Goal: Transaction & Acquisition: Purchase product/service

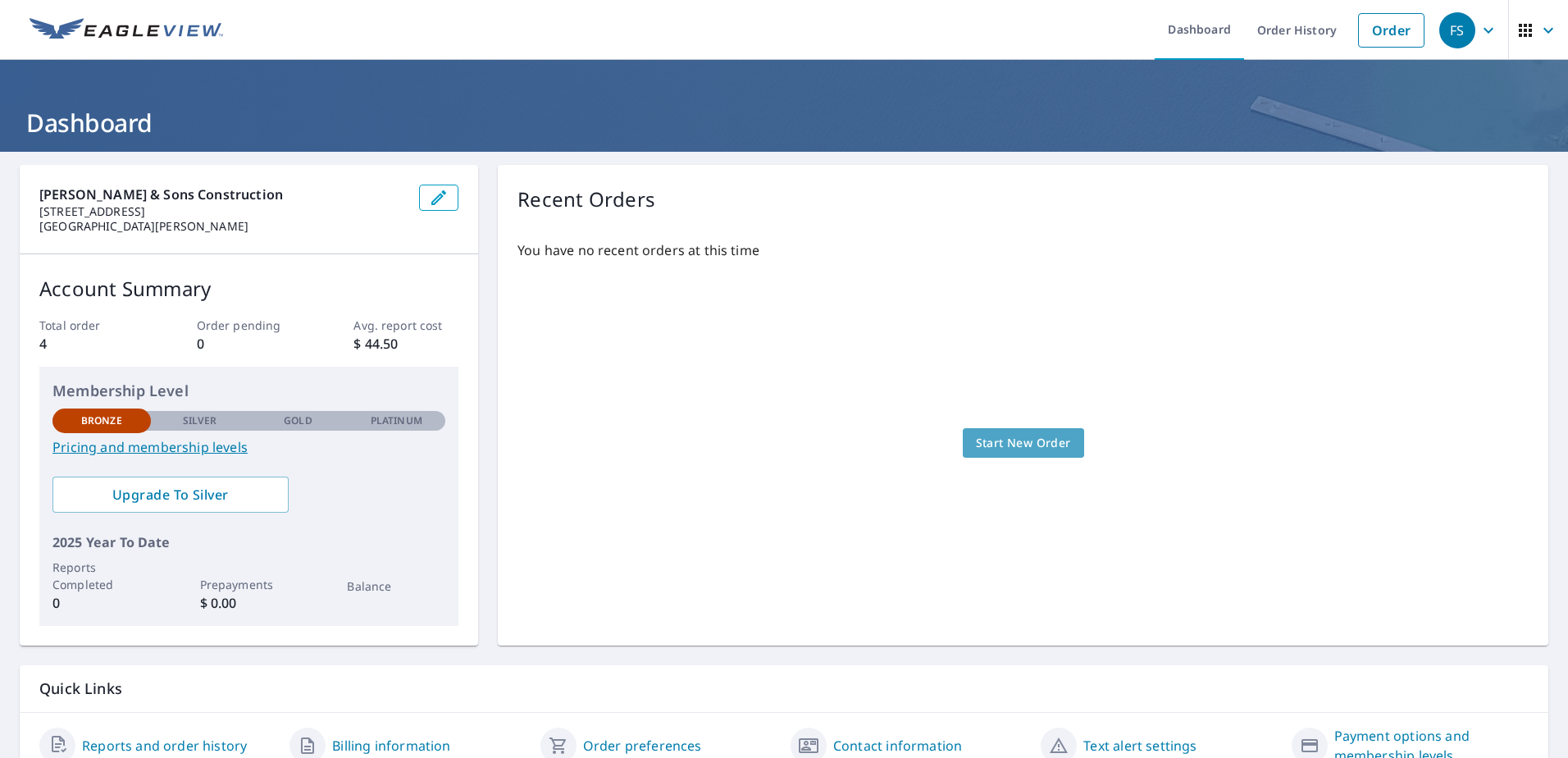
click at [1005, 440] on span "Start New Order" at bounding box center [1024, 443] width 95 height 21
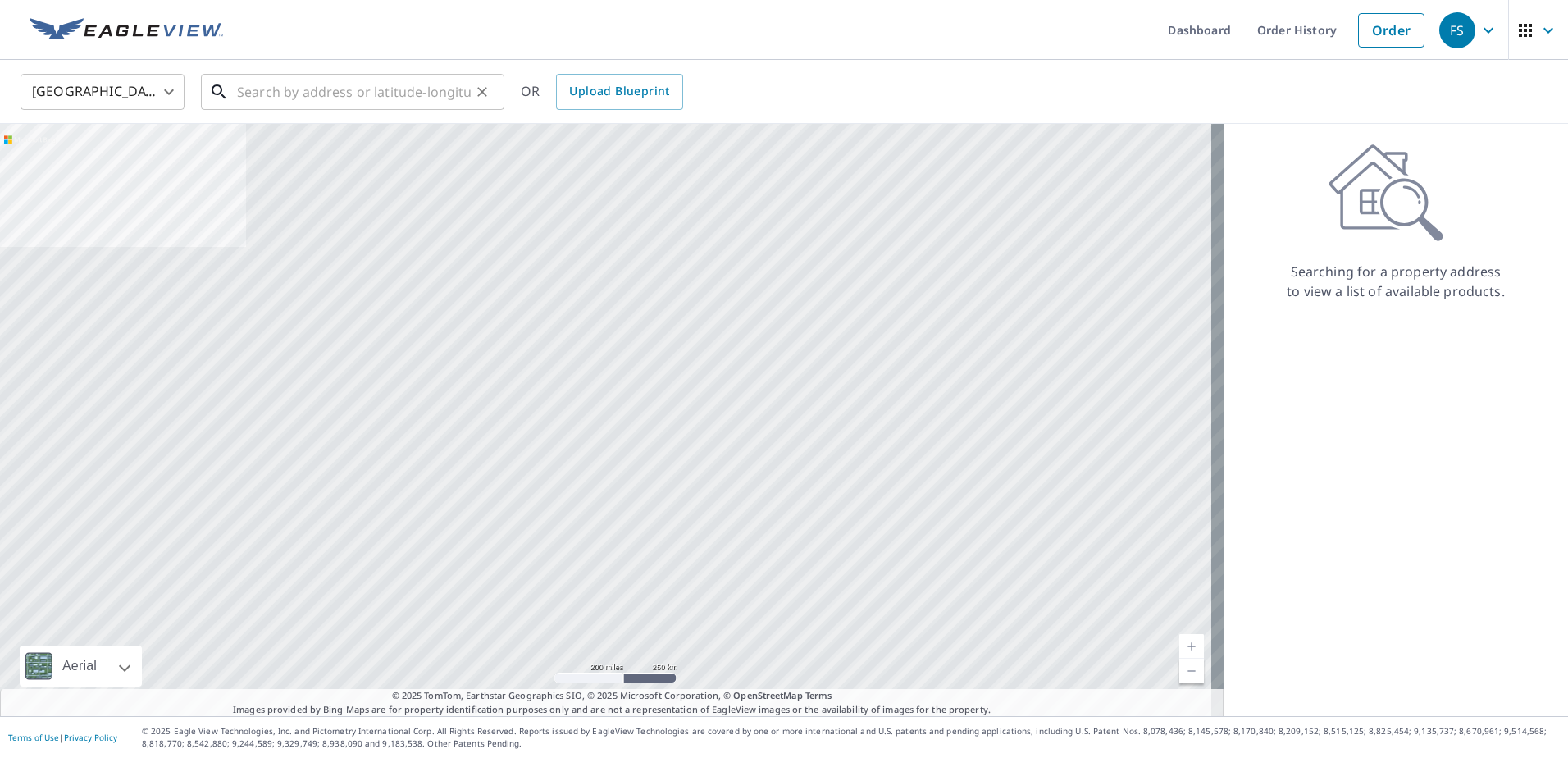
click at [306, 101] on input "text" at bounding box center [354, 92] width 234 height 46
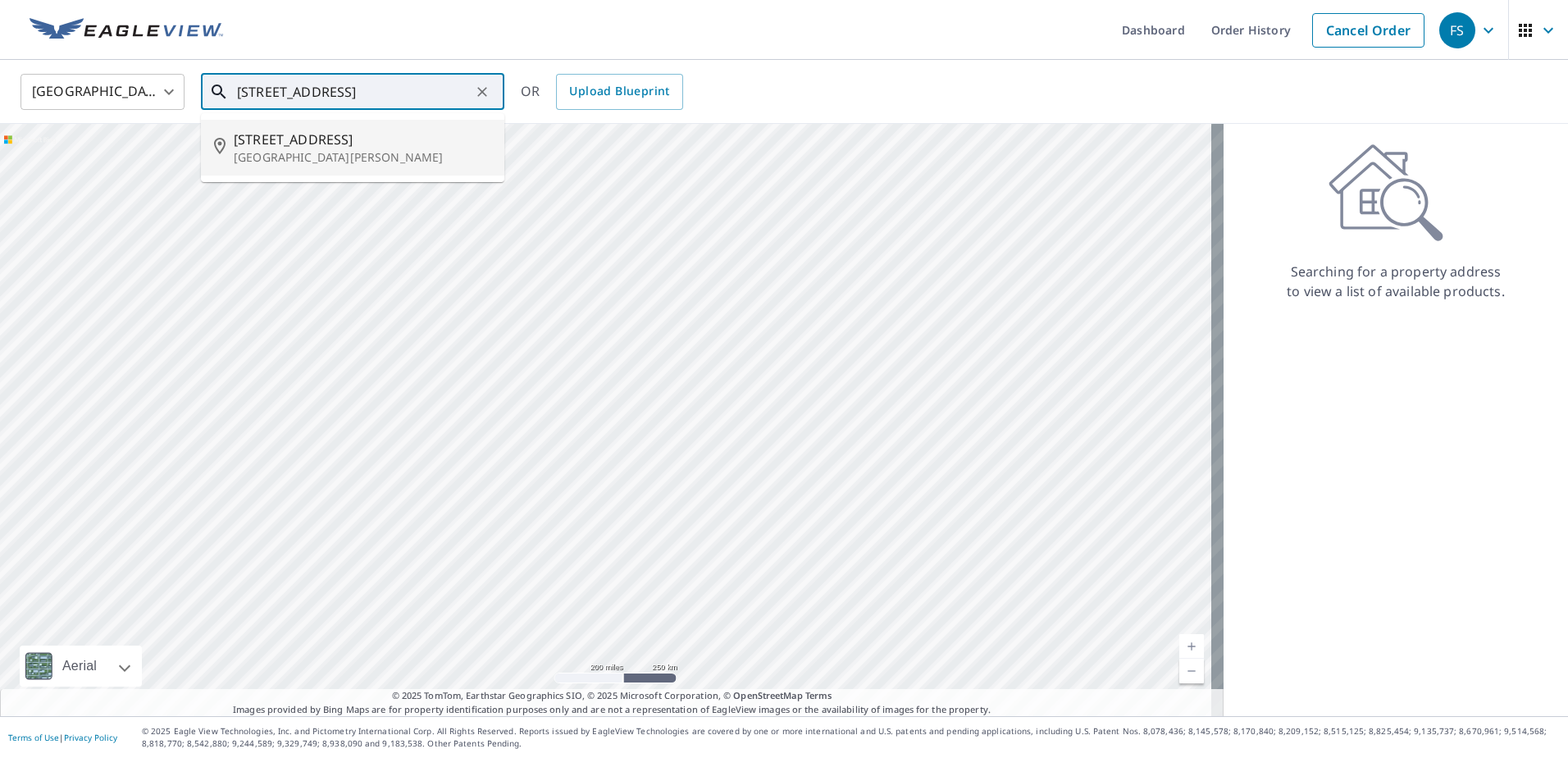
click at [264, 150] on p "[GEOGRAPHIC_DATA][PERSON_NAME]" at bounding box center [363, 157] width 258 height 16
type input "[STREET_ADDRESS][PERSON_NAME]"
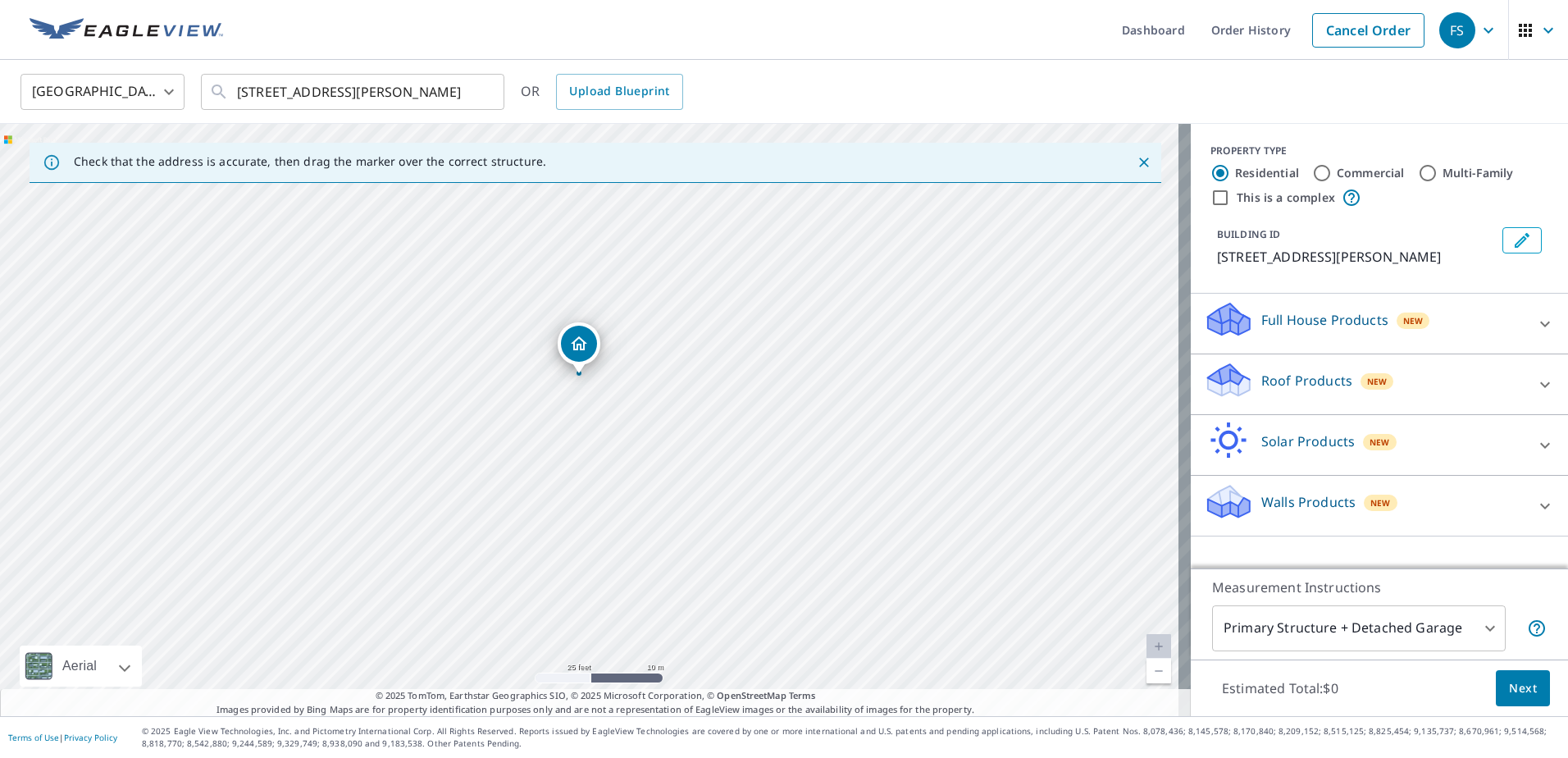
drag, startPoint x: 627, startPoint y: 495, endPoint x: 639, endPoint y: 412, distance: 83.9
click at [639, 412] on div "[STREET_ADDRESS][PERSON_NAME]" at bounding box center [595, 420] width 1191 height 592
drag, startPoint x: 715, startPoint y: 498, endPoint x: 690, endPoint y: 219, distance: 280.1
click at [690, 219] on div "[STREET_ADDRESS][PERSON_NAME]" at bounding box center [595, 420] width 1191 height 592
drag, startPoint x: 646, startPoint y: 415, endPoint x: 639, endPoint y: 476, distance: 61.4
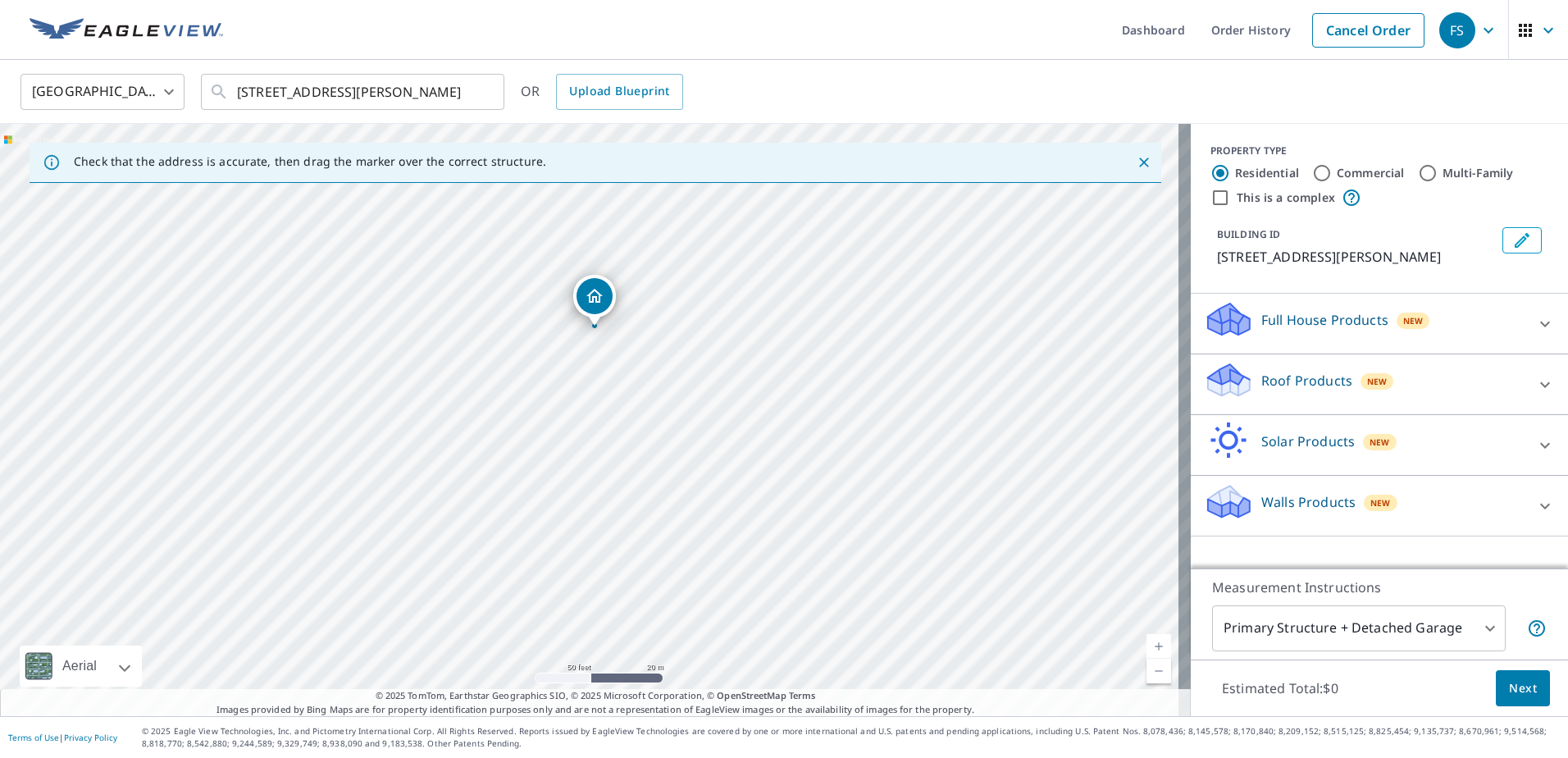
click at [639, 476] on div "[STREET_ADDRESS][PERSON_NAME]" at bounding box center [595, 420] width 1191 height 592
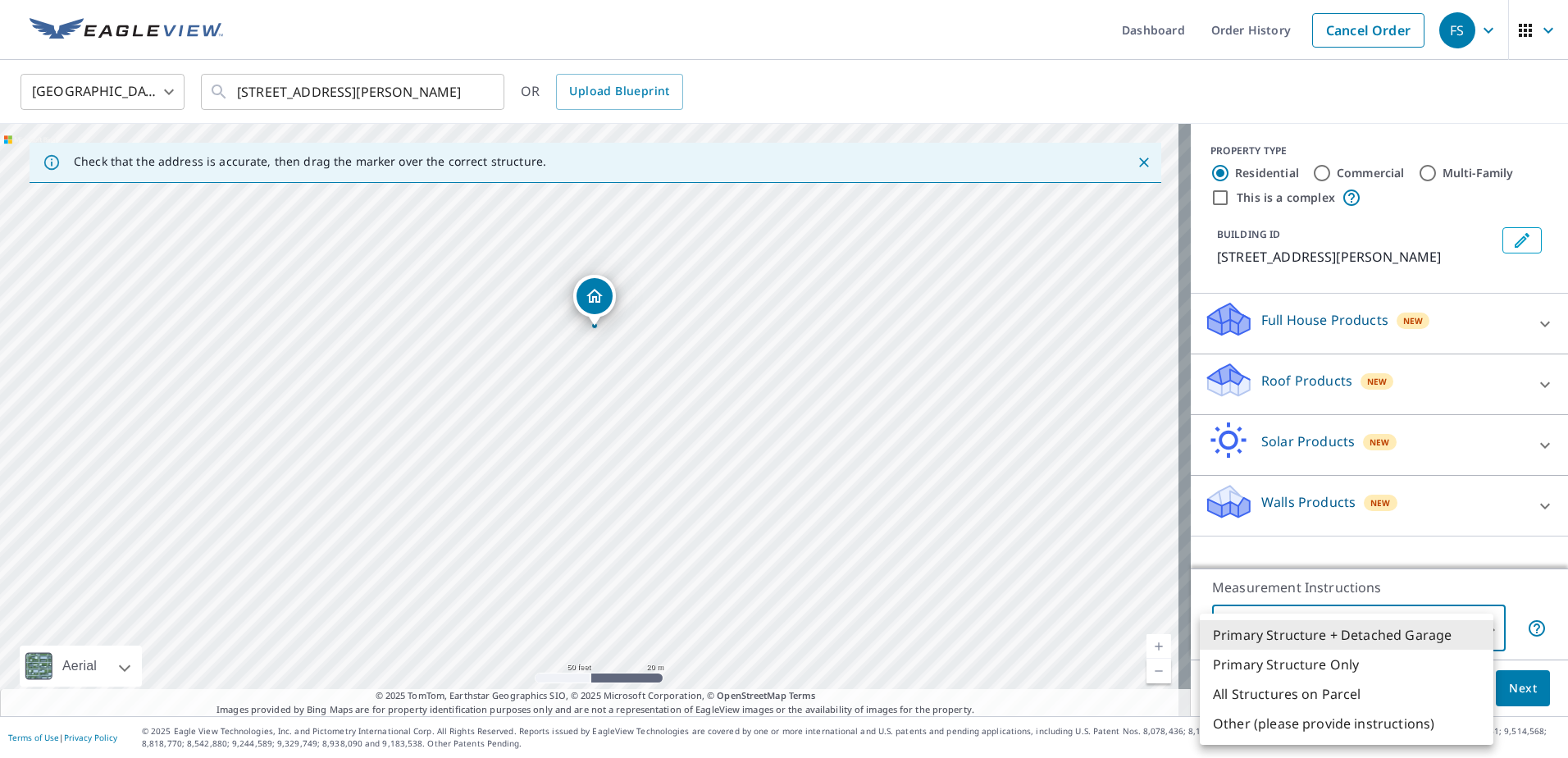
click at [1411, 637] on body "FS FS Dashboard Order History Cancel Order FS [GEOGRAPHIC_DATA] US ​ [STREET_AD…" at bounding box center [784, 379] width 1568 height 758
click at [1341, 660] on li "Primary Structure Only" at bounding box center [1346, 665] width 293 height 29
type input "2"
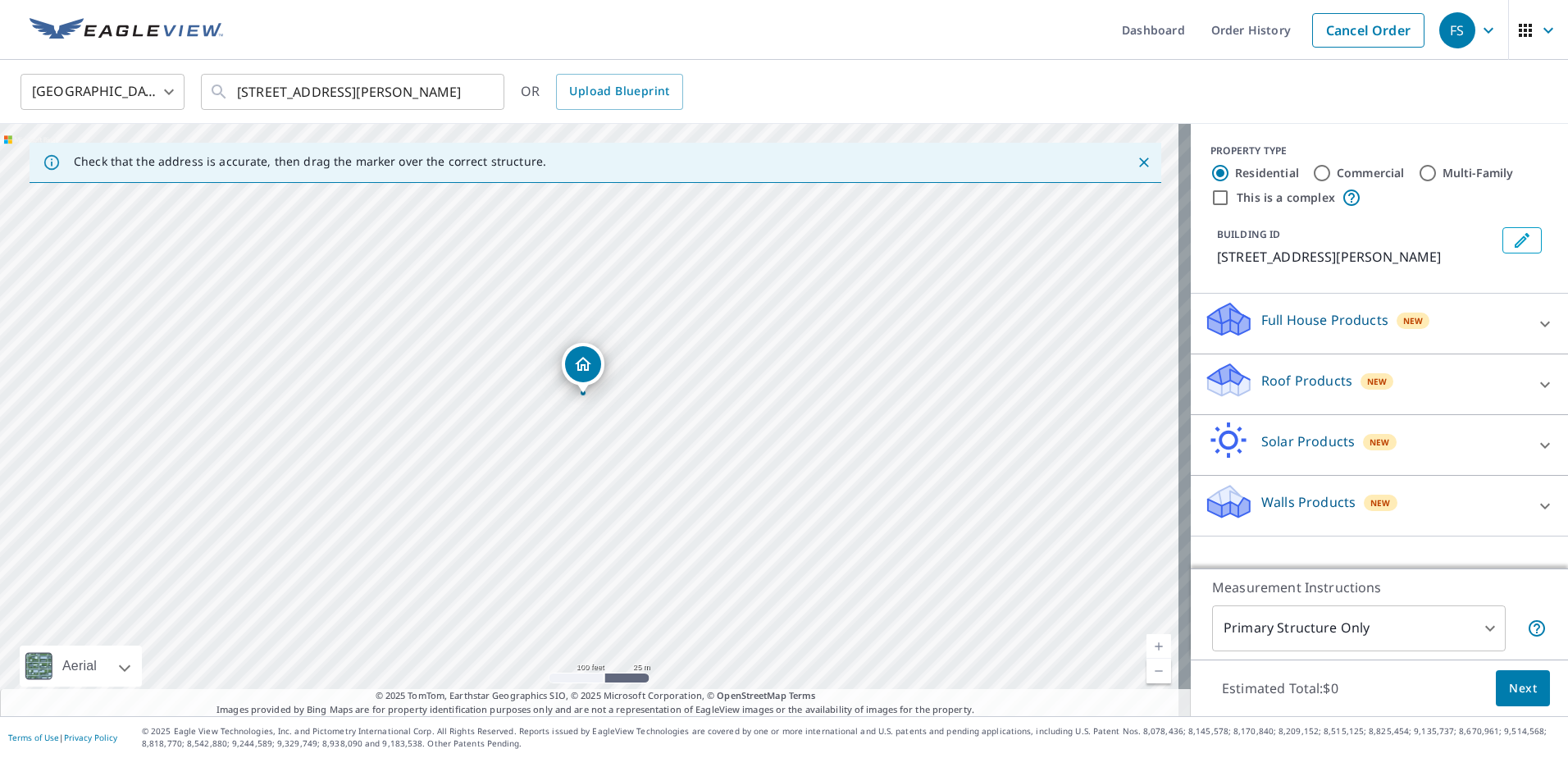
click at [1431, 119] on div "[GEOGRAPHIC_DATA] [GEOGRAPHIC_DATA] ​ [STREET_ADDRESS][PERSON_NAME] ​ OR Upload…" at bounding box center [784, 92] width 1568 height 64
click at [1535, 395] on icon at bounding box center [1545, 384] width 20 height 20
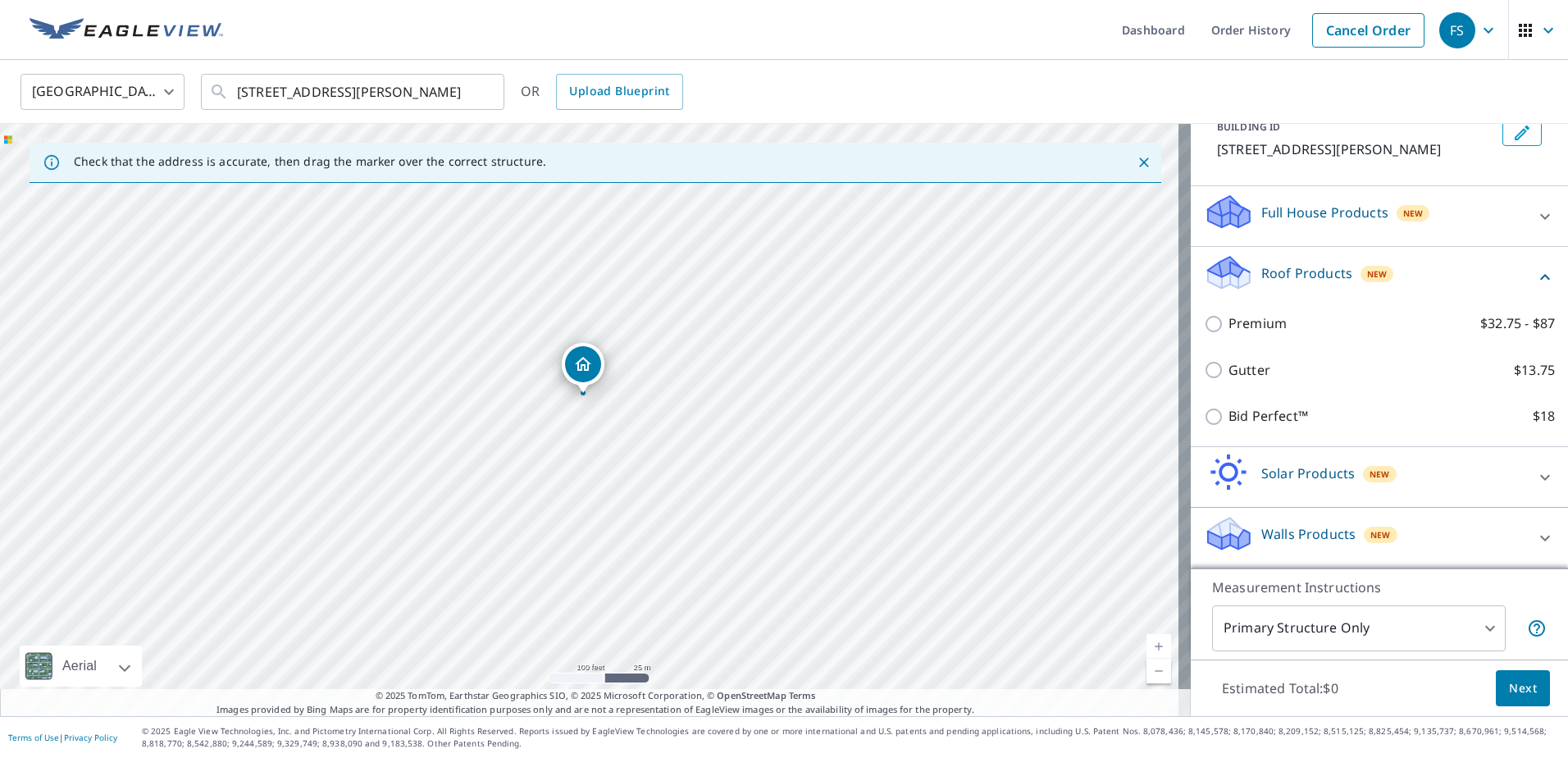
scroll to position [127, 0]
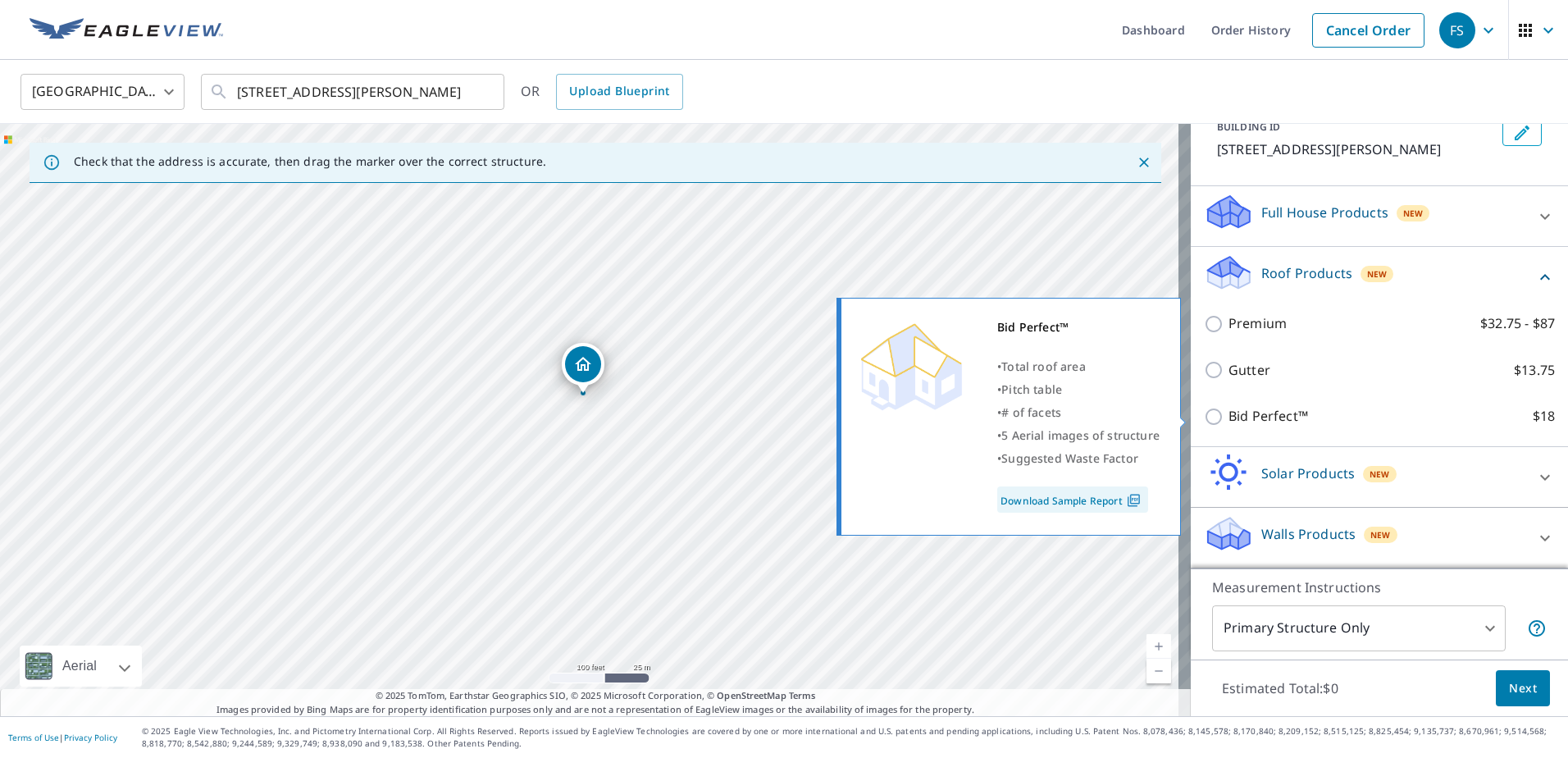
click at [1231, 414] on p "Bid Perfect™" at bounding box center [1269, 416] width 80 height 21
click at [1229, 414] on input "Bid Perfect™ $18" at bounding box center [1217, 416] width 24 height 20
checkbox input "true"
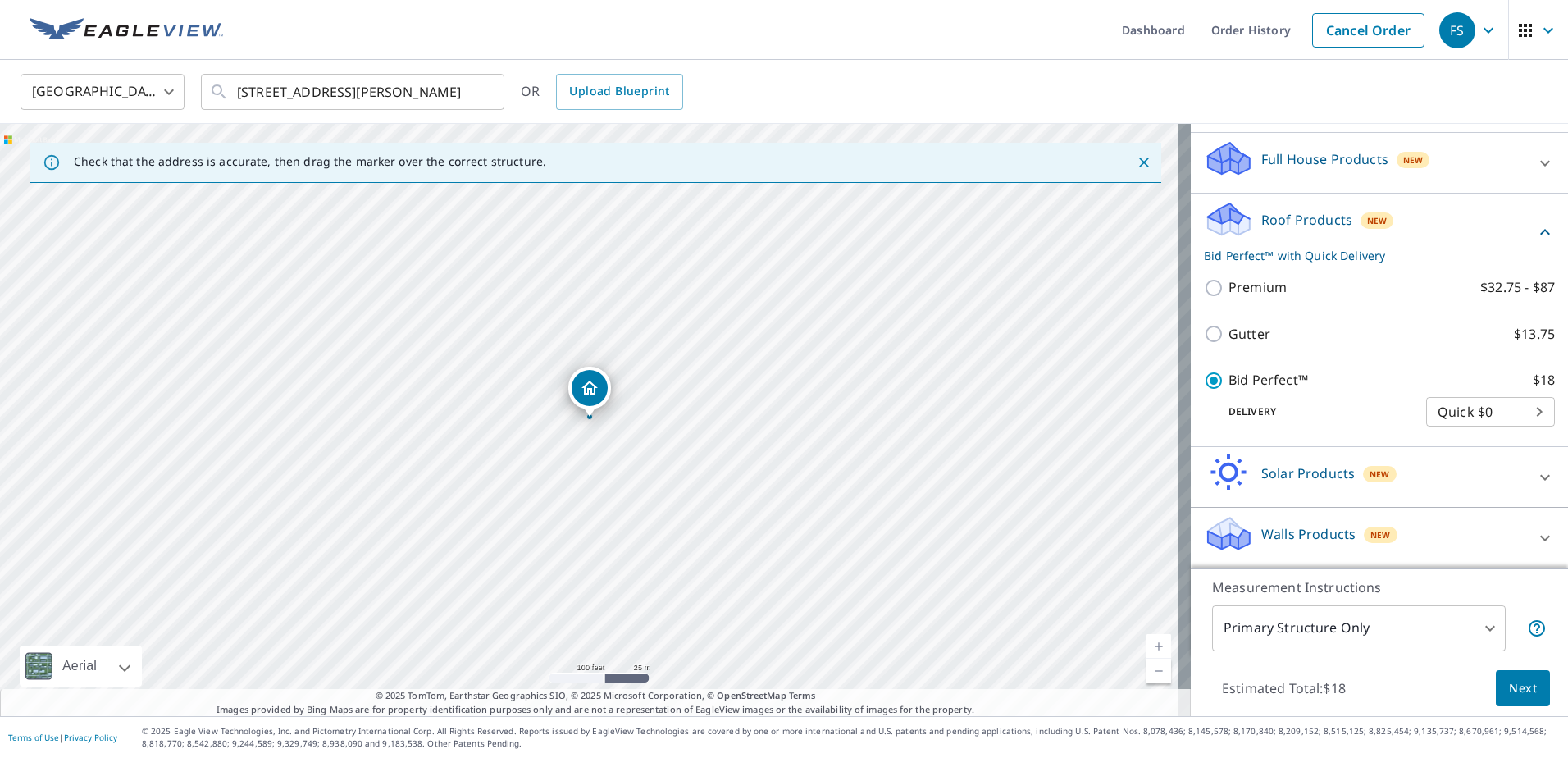
scroll to position [181, 0]
click at [1466, 412] on body "FS FS Dashboard Order History Cancel Order FS [GEOGRAPHIC_DATA] US ​ [STREET_AD…" at bounding box center [784, 379] width 1568 height 758
click at [1466, 412] on li "Quick $0" at bounding box center [1466, 412] width 129 height 29
click at [1327, 416] on p "Delivery" at bounding box center [1315, 411] width 222 height 15
click at [1510, 684] on span "Next" at bounding box center [1523, 689] width 28 height 21
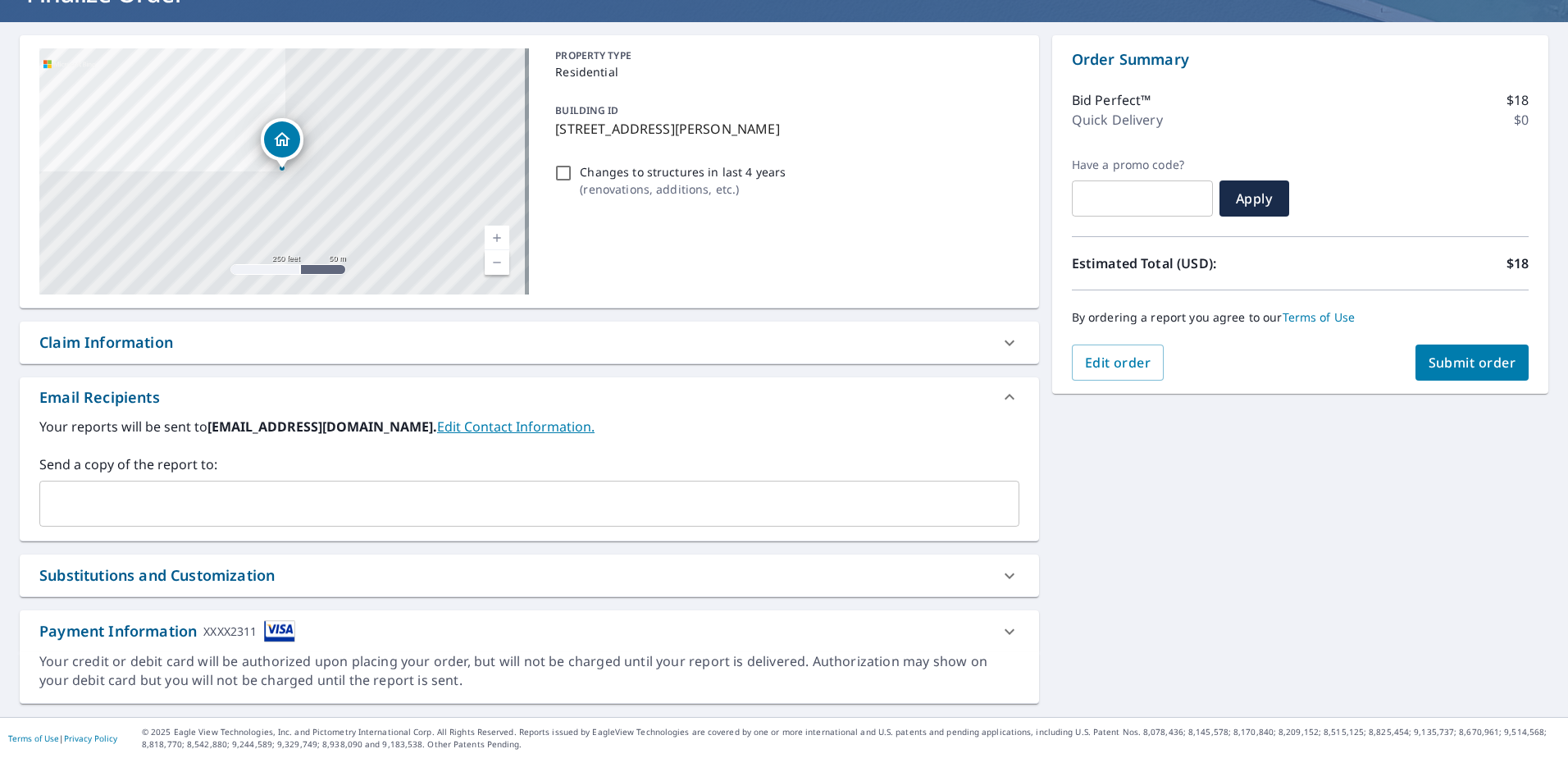
scroll to position [131, 0]
click at [236, 520] on div "​" at bounding box center [529, 503] width 980 height 46
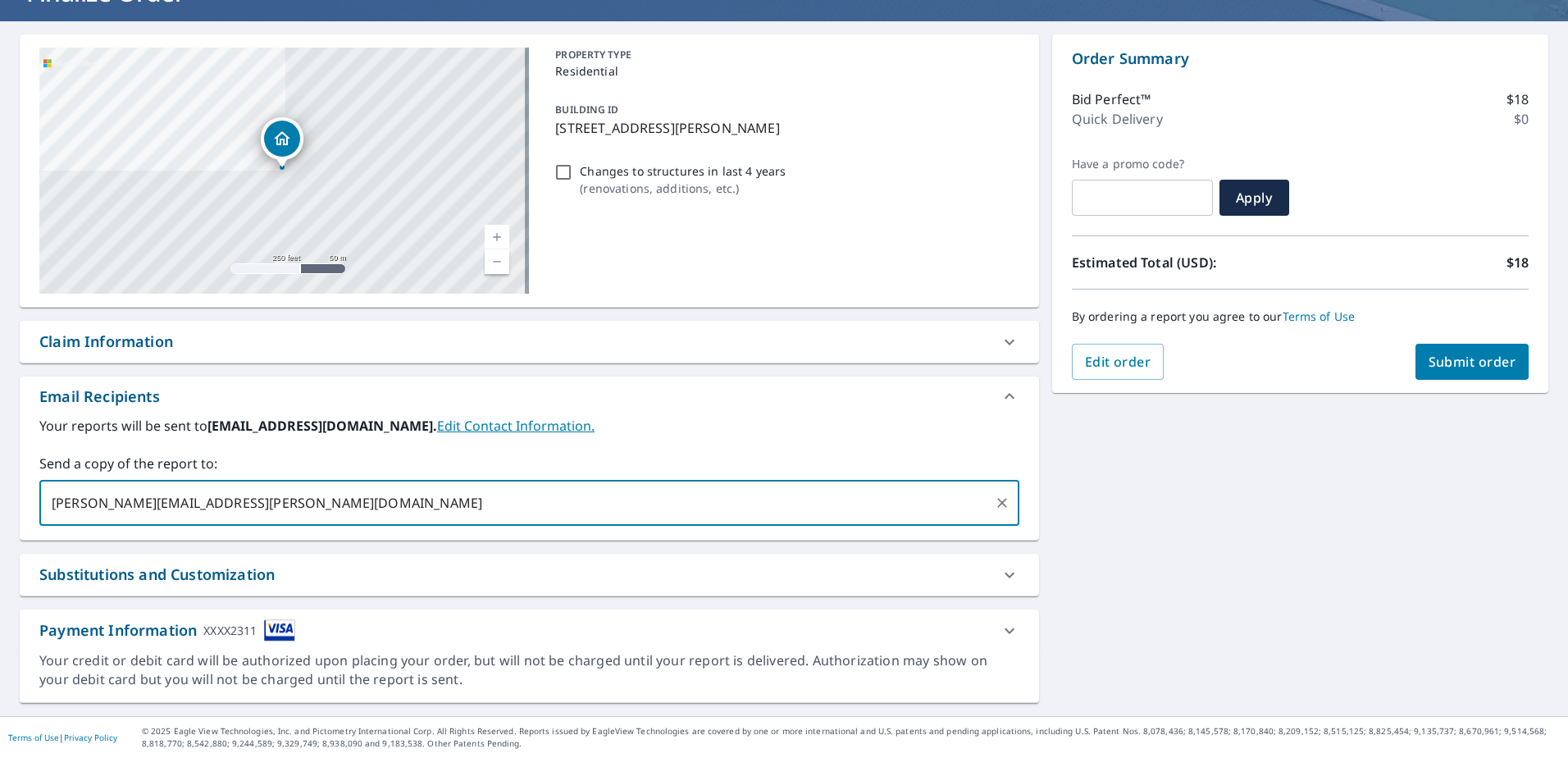
type input "[PERSON_NAME][EMAIL_ADDRESS][PERSON_NAME][DOMAIN_NAME]"
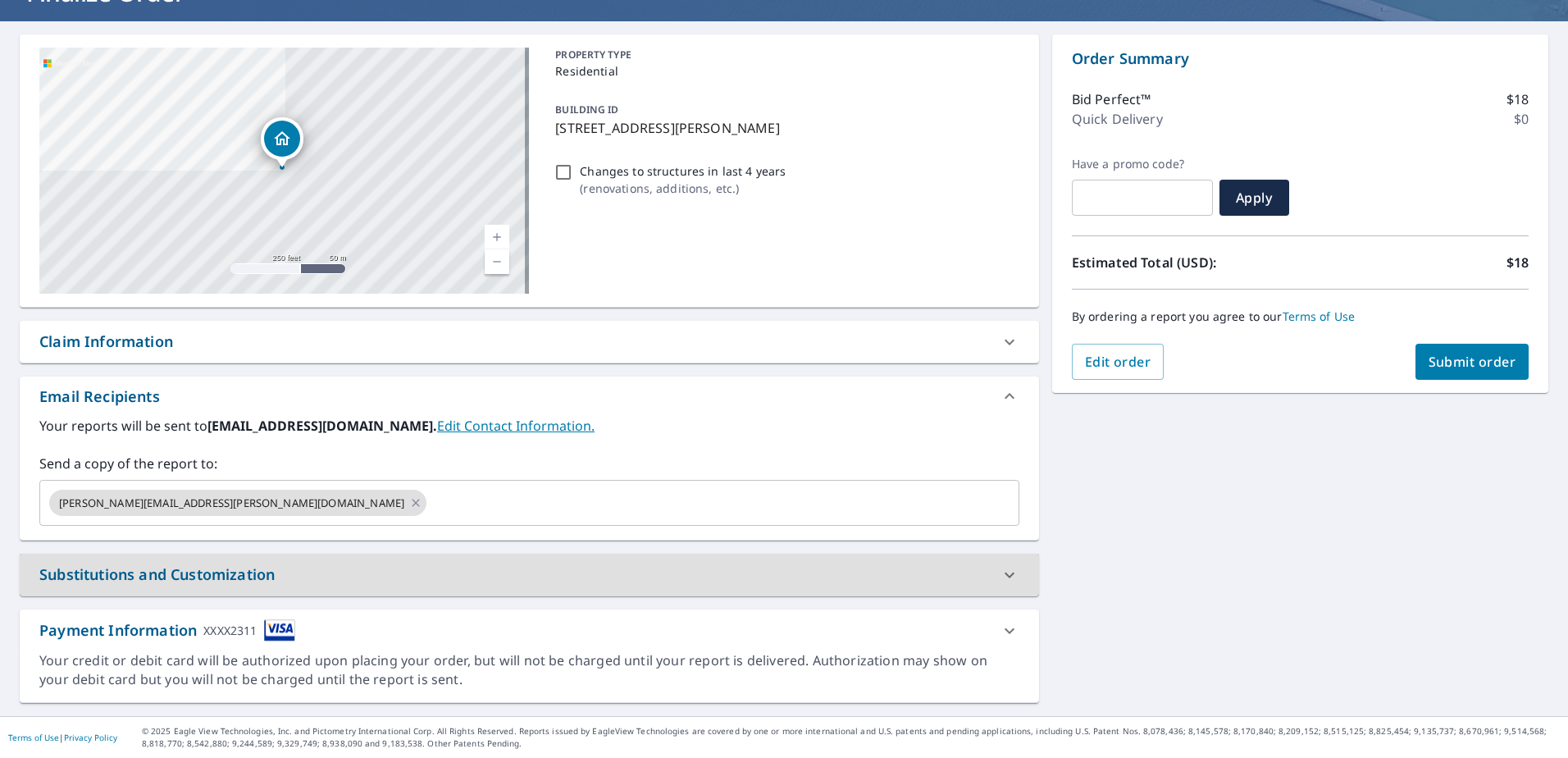
click at [646, 441] on div "Your reports will be sent to [EMAIL_ADDRESS][DOMAIN_NAME]. Edit Contact Informa…" at bounding box center [529, 471] width 980 height 110
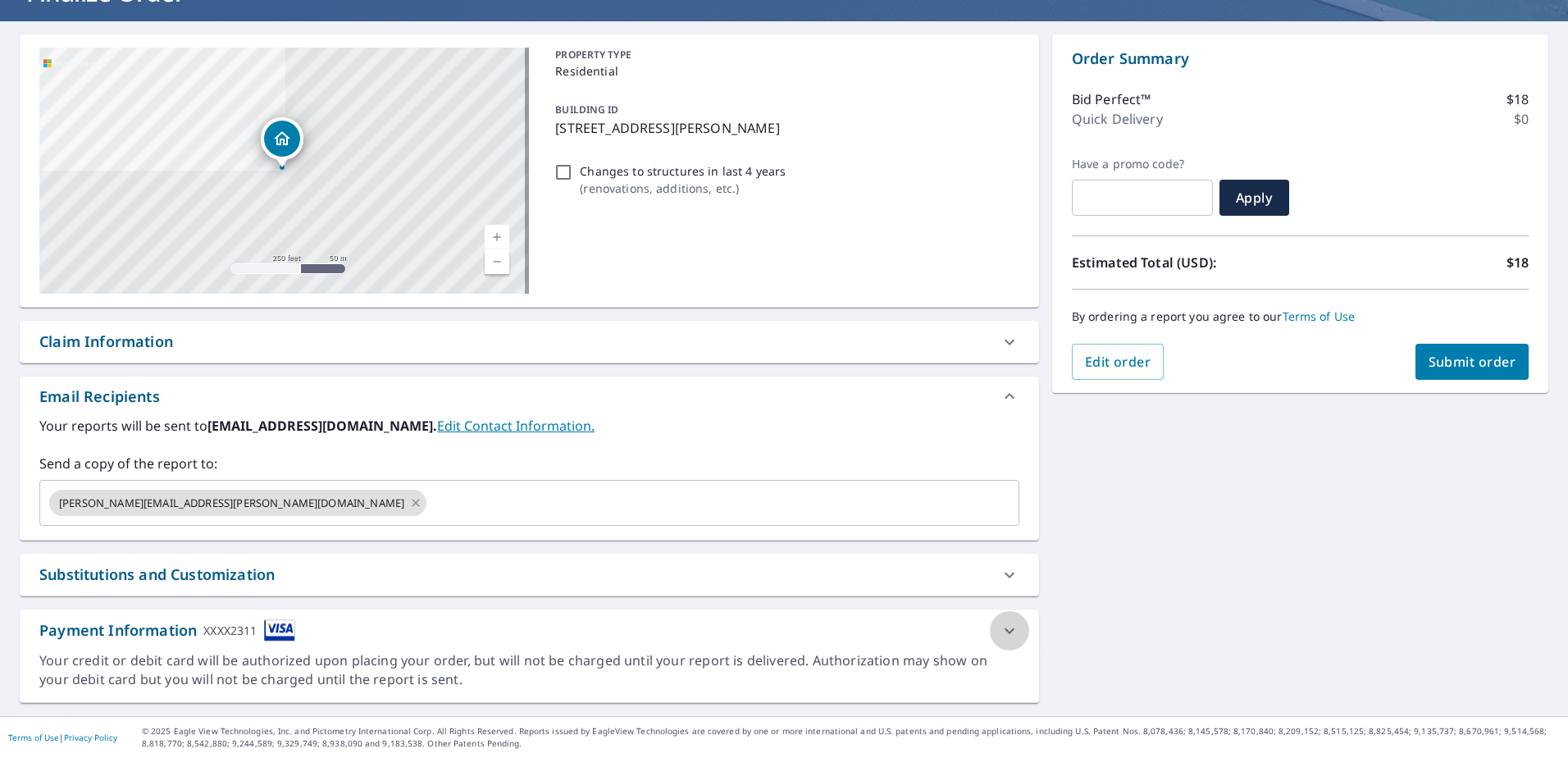
click at [999, 626] on icon at bounding box center [1009, 631] width 20 height 20
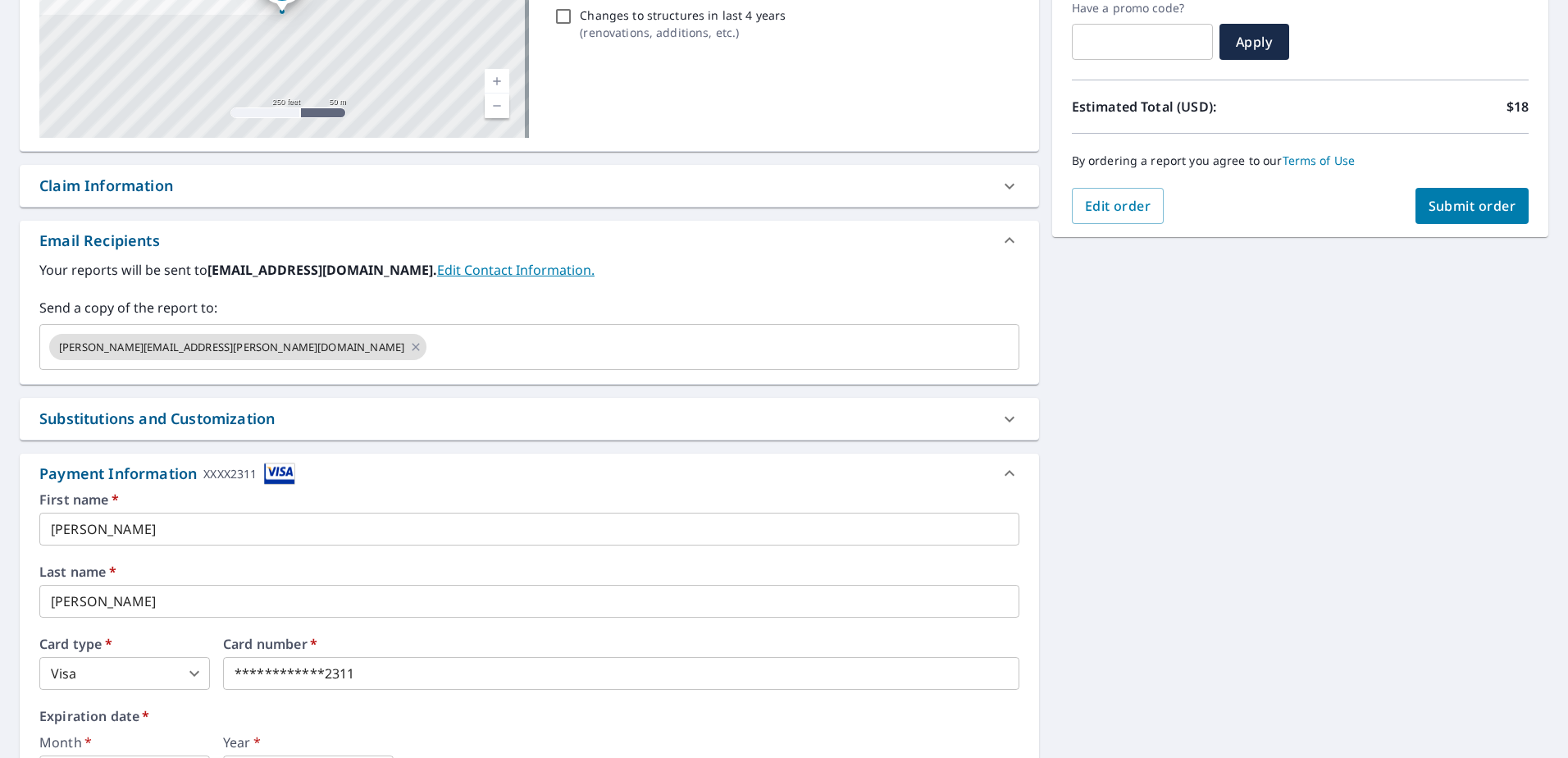
scroll to position [459, 0]
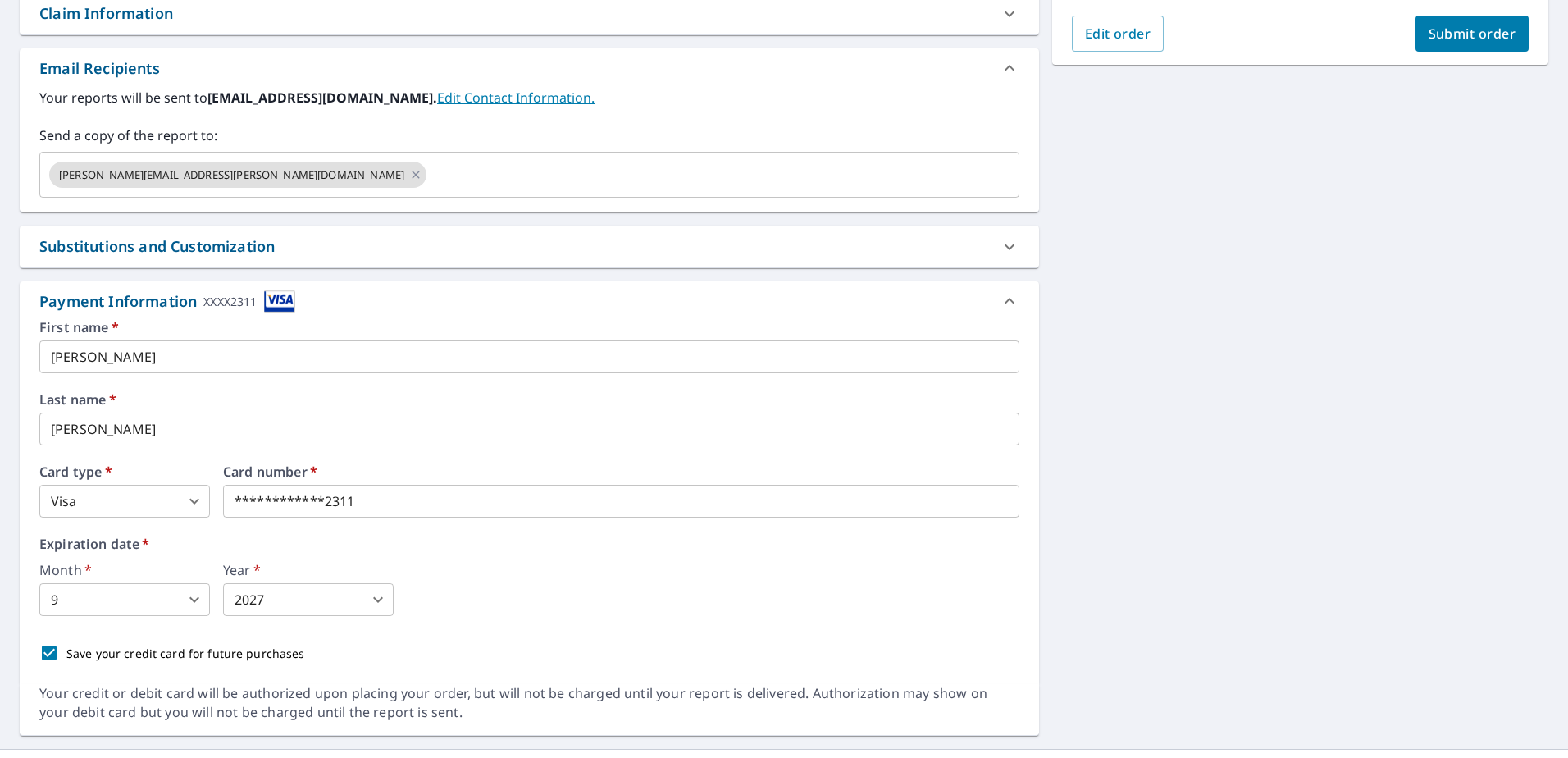
click at [336, 606] on body "FS FS Dashboard Order History Cancel Order FS Dashboard / Finalize Order Finali…" at bounding box center [784, 379] width 1568 height 758
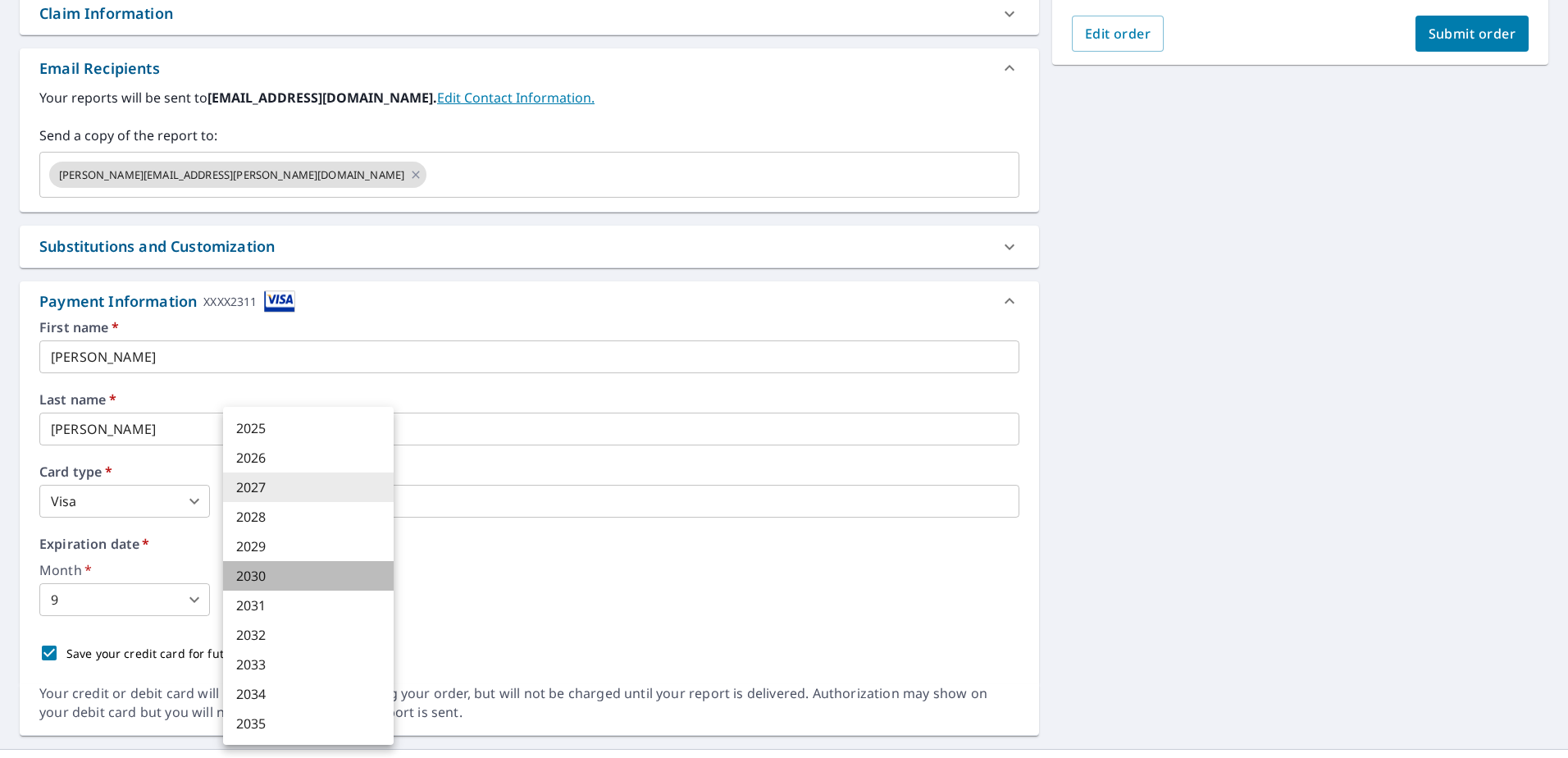
click at [318, 581] on li "2030" at bounding box center [308, 575] width 170 height 29
type input "2030"
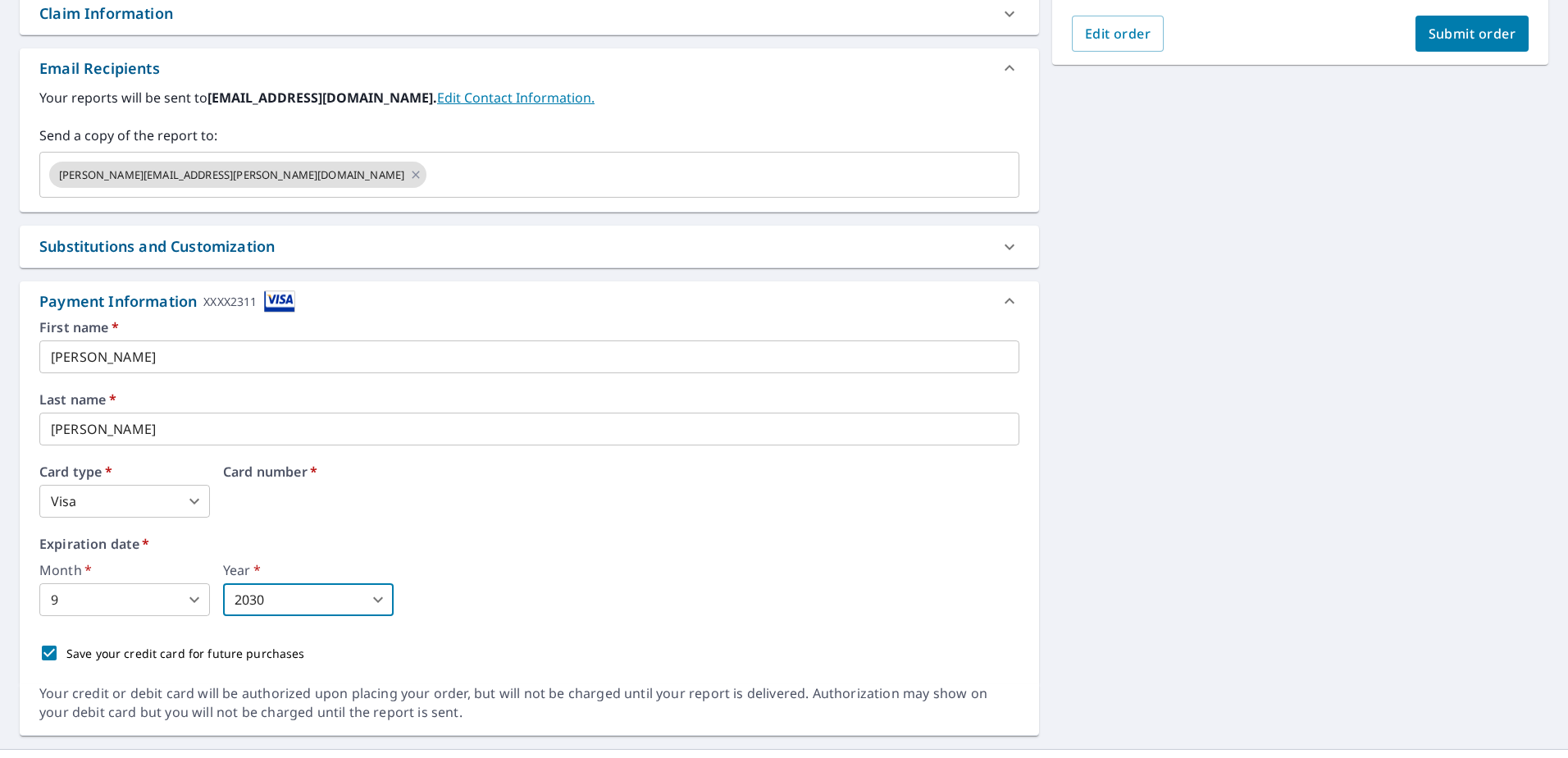
click at [448, 606] on div "Month   * 9 9 ​ Year   * 2030 2030 ​" at bounding box center [529, 589] width 980 height 53
click at [171, 590] on body "FS FS Dashboard Order History Cancel Order FS Dashboard / Finalize Order Finali…" at bounding box center [784, 379] width 1568 height 758
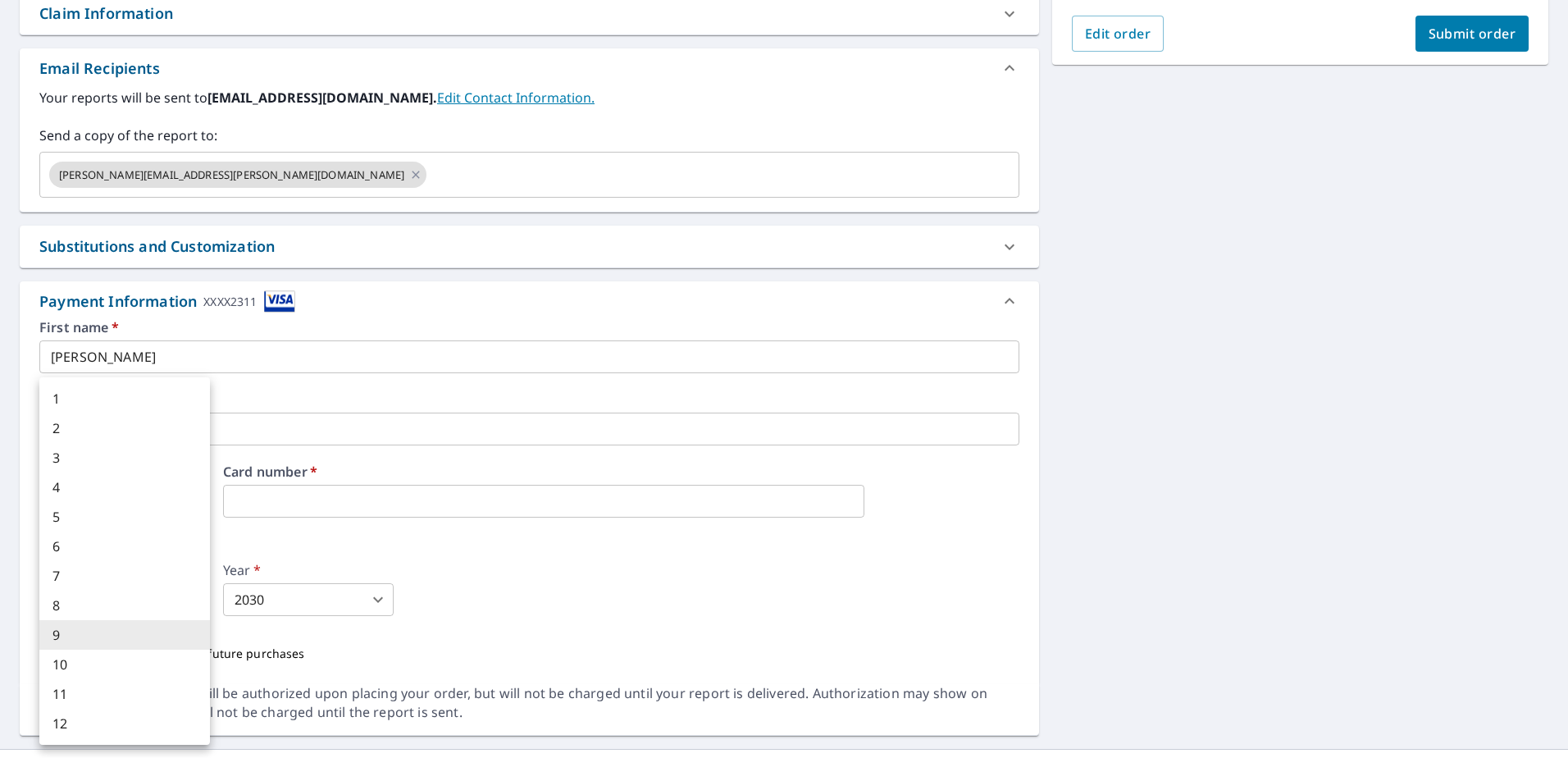
click at [134, 598] on li "8" at bounding box center [124, 605] width 170 height 29
type input "8"
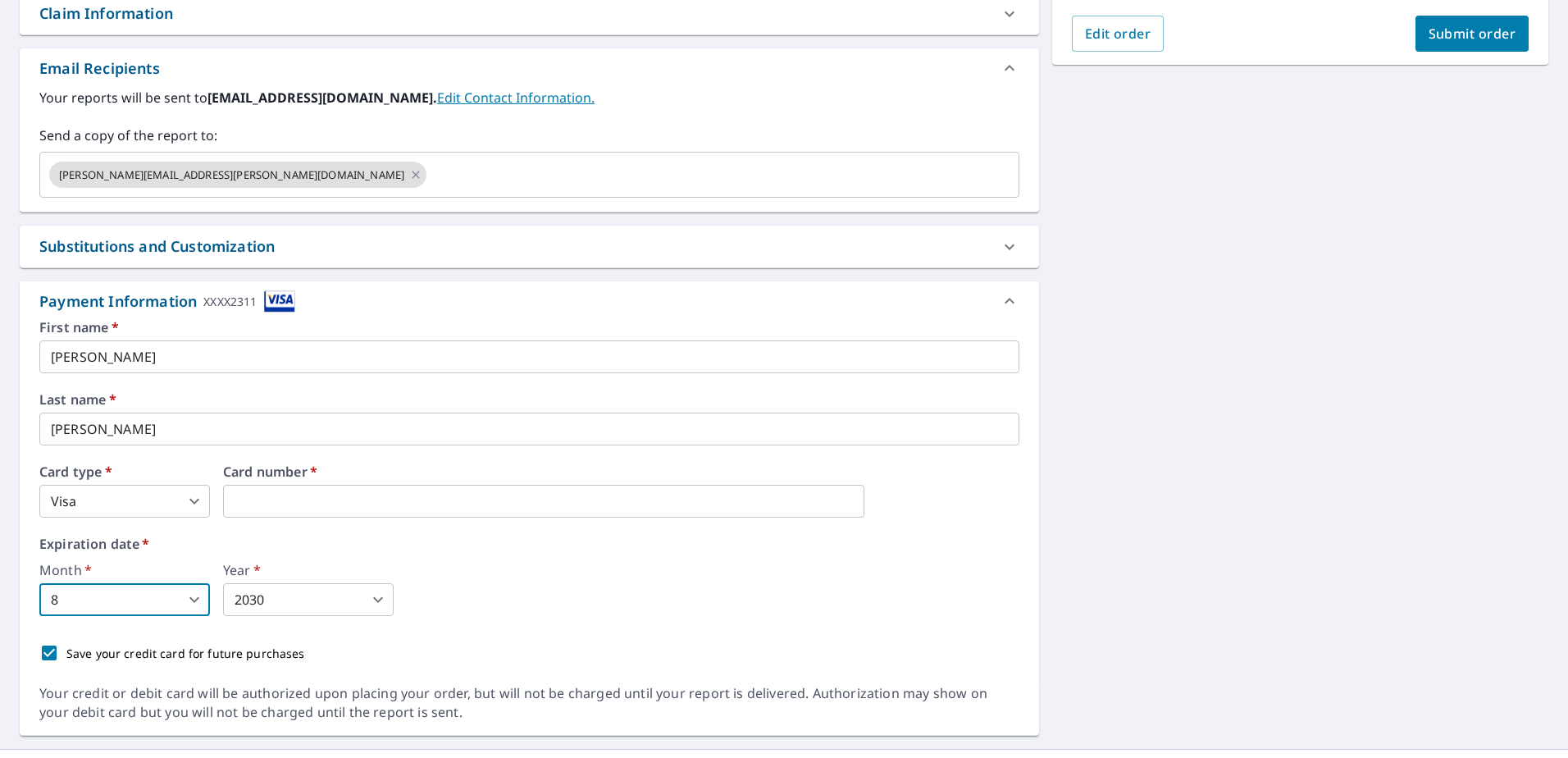
click at [583, 580] on div "Month   * 8 8 ​ Year   * 2030 2030 ​" at bounding box center [529, 589] width 980 height 53
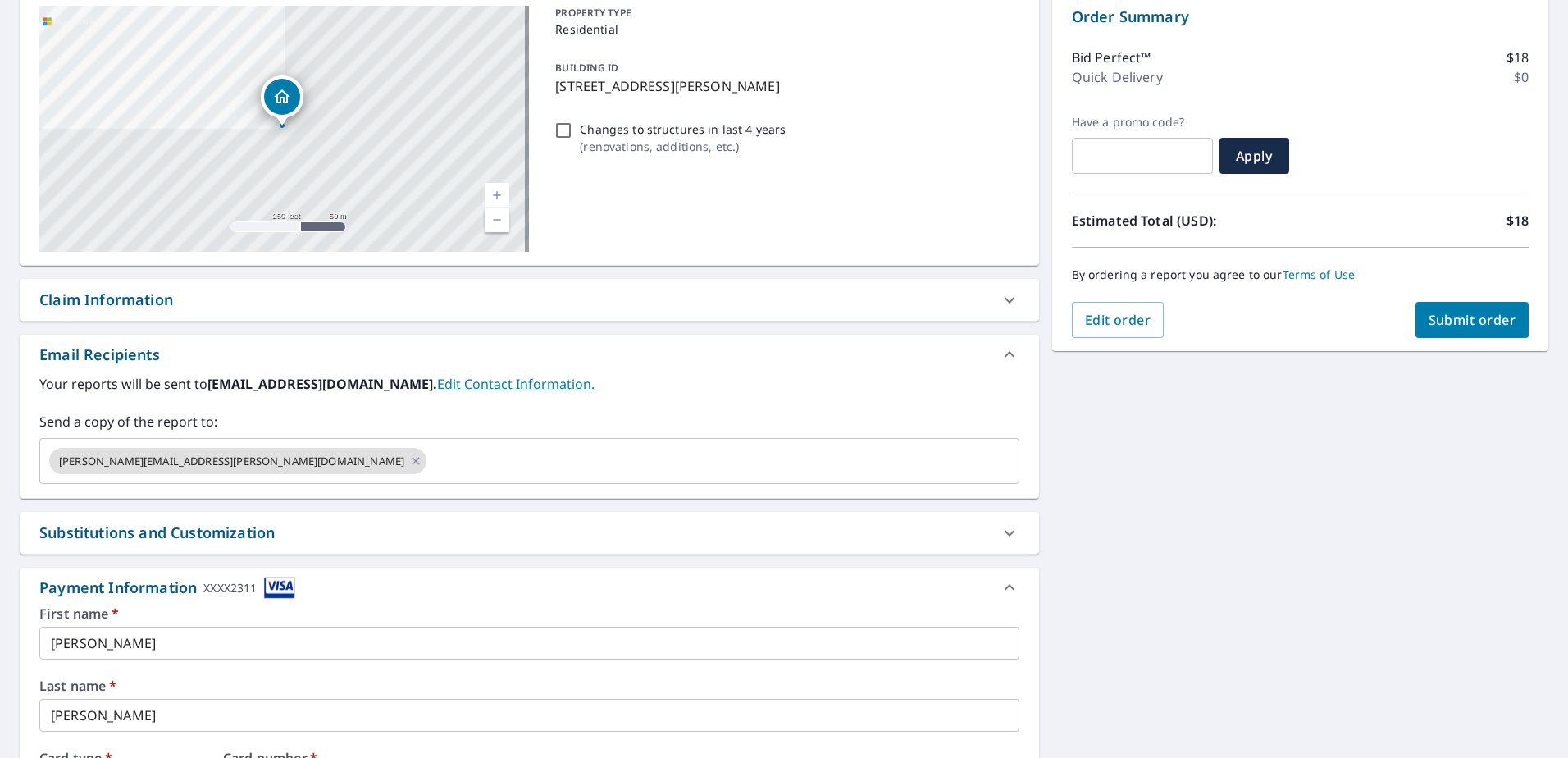
scroll to position [164, 0]
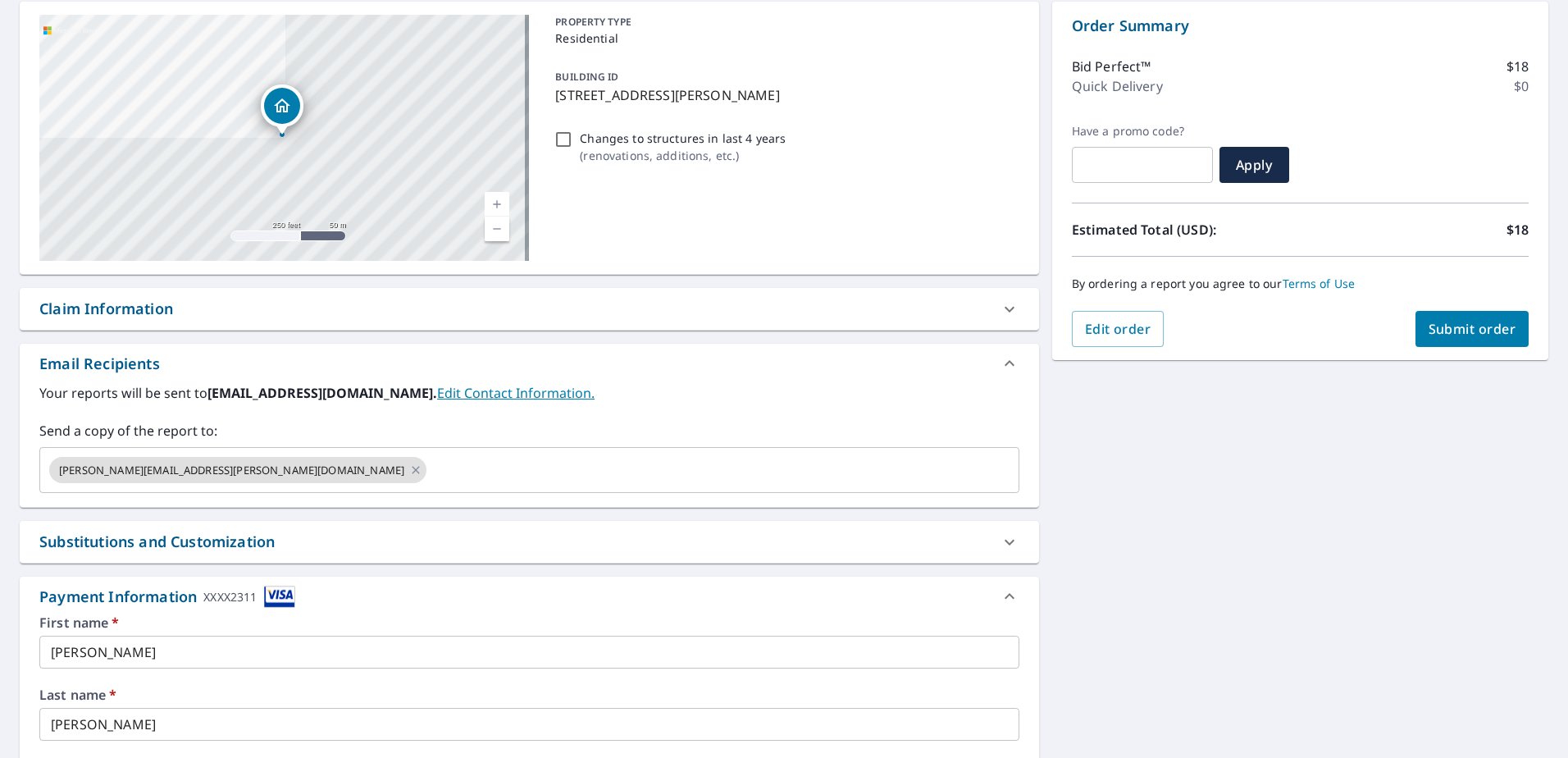
click at [1458, 314] on button "Submit order" at bounding box center [1473, 329] width 114 height 36
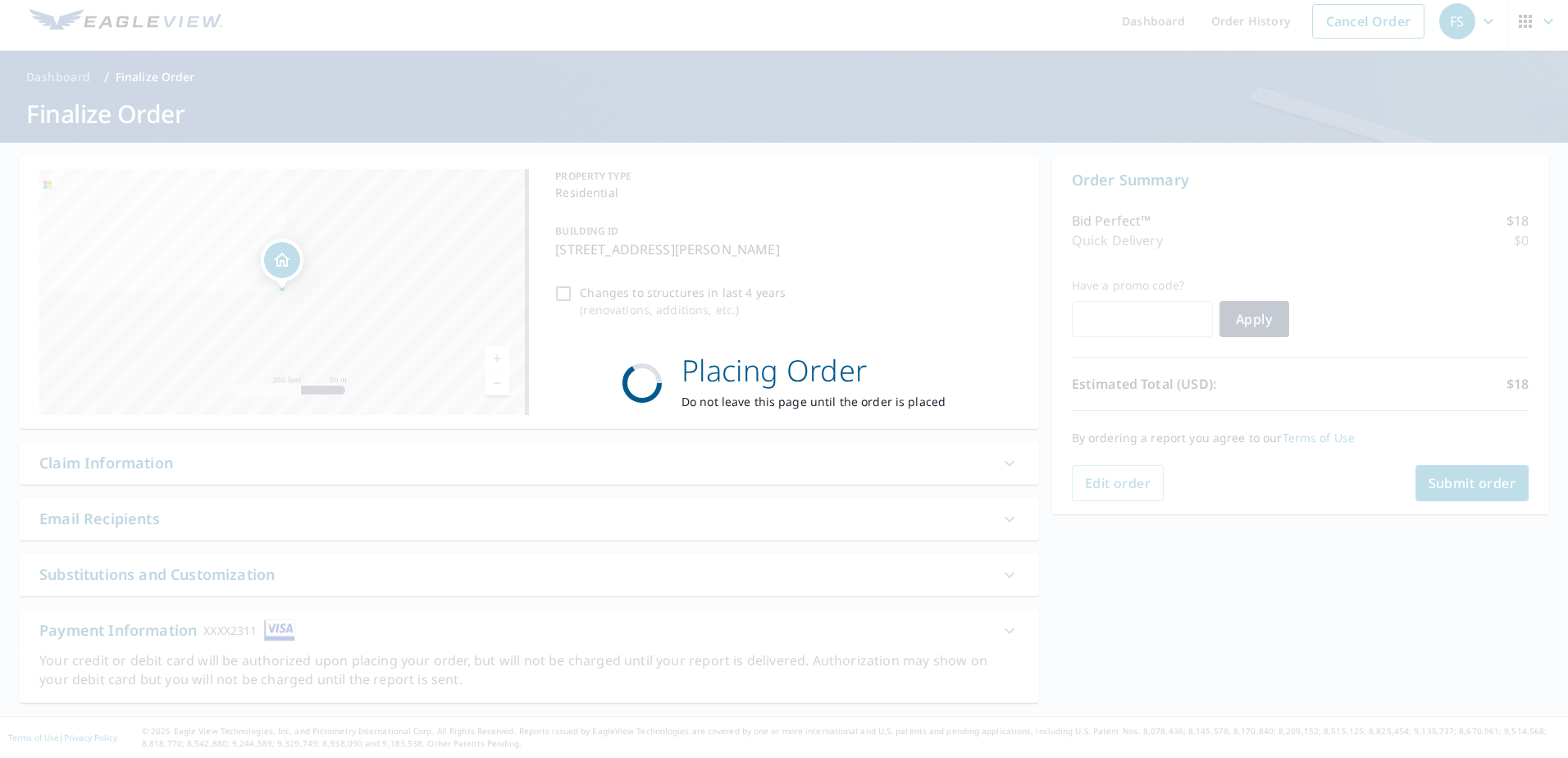
scroll to position [9, 0]
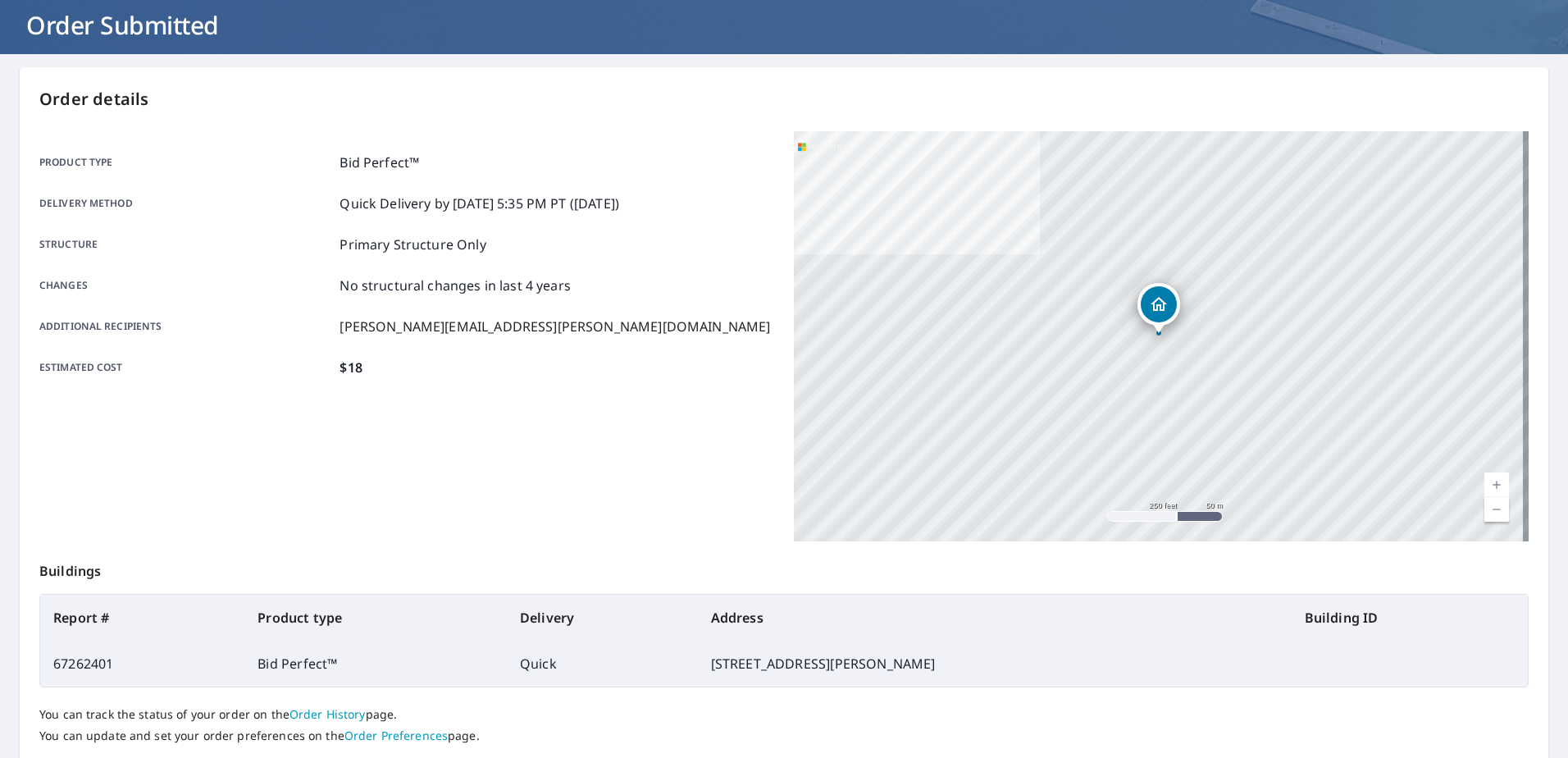
scroll to position [208, 0]
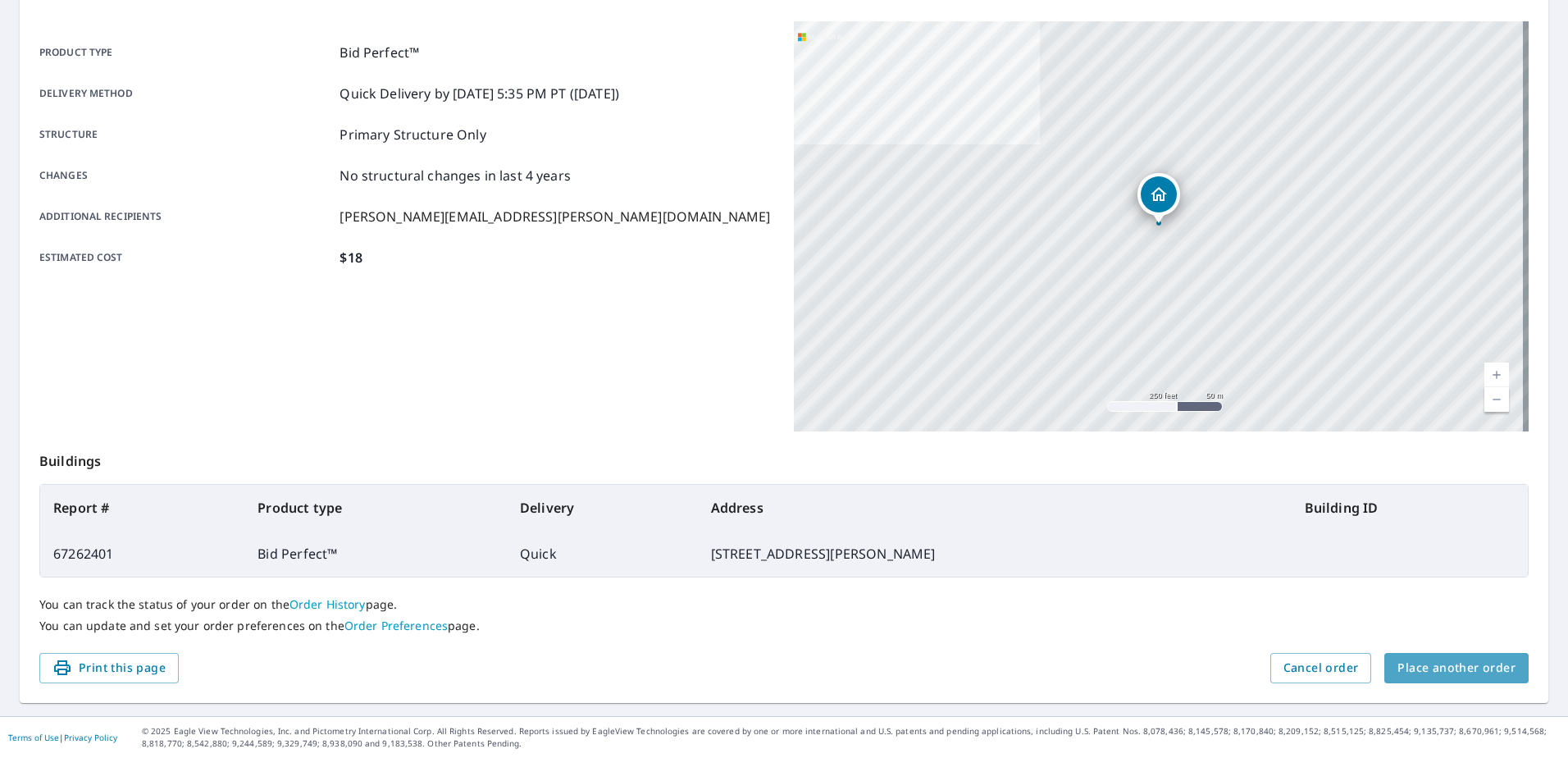
click at [1475, 662] on span "Place another order" at bounding box center [1456, 668] width 118 height 21
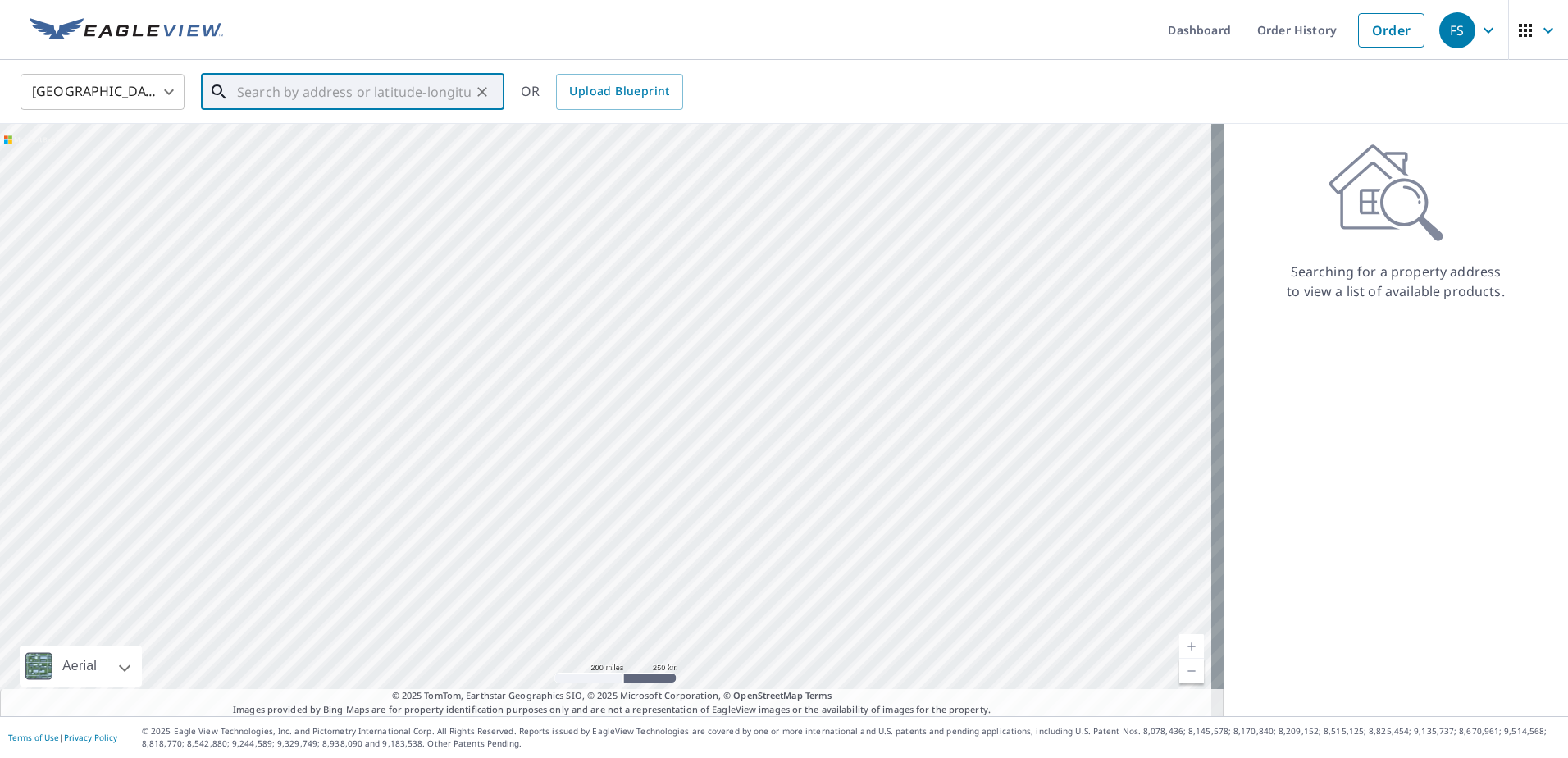
click at [408, 100] on input "text" at bounding box center [354, 92] width 234 height 46
click at [386, 87] on input "709 [PERSON_NAME], [PERSON_NAME]" at bounding box center [354, 92] width 234 height 46
drag, startPoint x: 384, startPoint y: 90, endPoint x: 88, endPoint y: 99, distance: 296.1
click at [88, 99] on div "United States [GEOGRAPHIC_DATA] ​ 709 [PERSON_NAME], [PERSON_NAME] ​ Match not …" at bounding box center [778, 91] width 1540 height 39
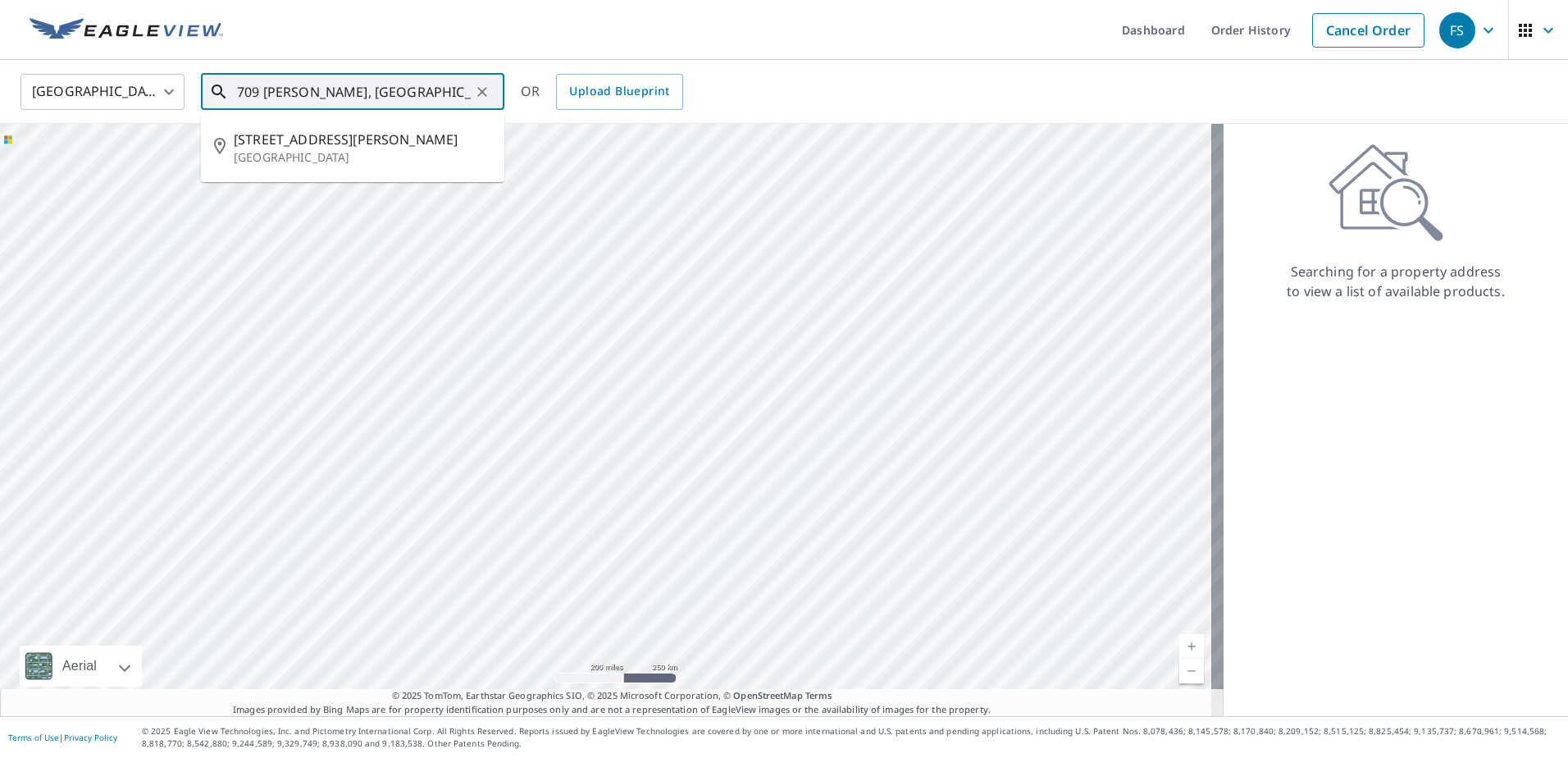
type input "709 [PERSON_NAME], [GEOGRAPHIC_DATA][PERSON_NAME], CO"
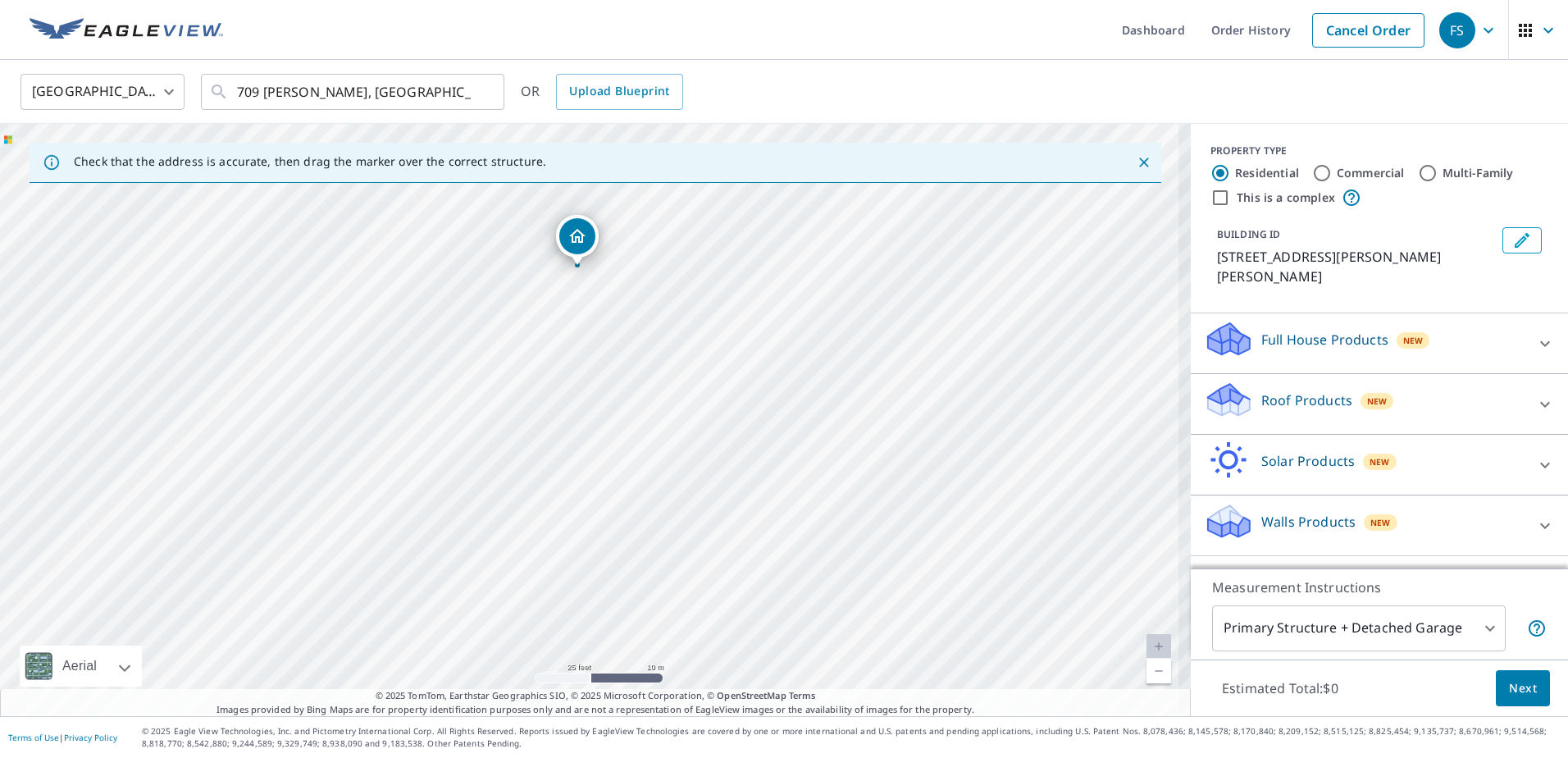
drag, startPoint x: 452, startPoint y: 268, endPoint x: 561, endPoint y: 495, distance: 251.8
click at [561, 495] on div "[STREET_ADDRESS][PERSON_NAME][PERSON_NAME]" at bounding box center [595, 420] width 1191 height 592
click at [605, 450] on div "[STREET_ADDRESS][PERSON_NAME][PERSON_NAME]" at bounding box center [595, 420] width 1191 height 592
drag, startPoint x: 602, startPoint y: 368, endPoint x: 593, endPoint y: 372, distance: 9.8
click at [1409, 621] on body "FS FS Dashboard Order History Cancel Order FS [GEOGRAPHIC_DATA] [GEOGRAPHIC_DAT…" at bounding box center [784, 379] width 1568 height 758
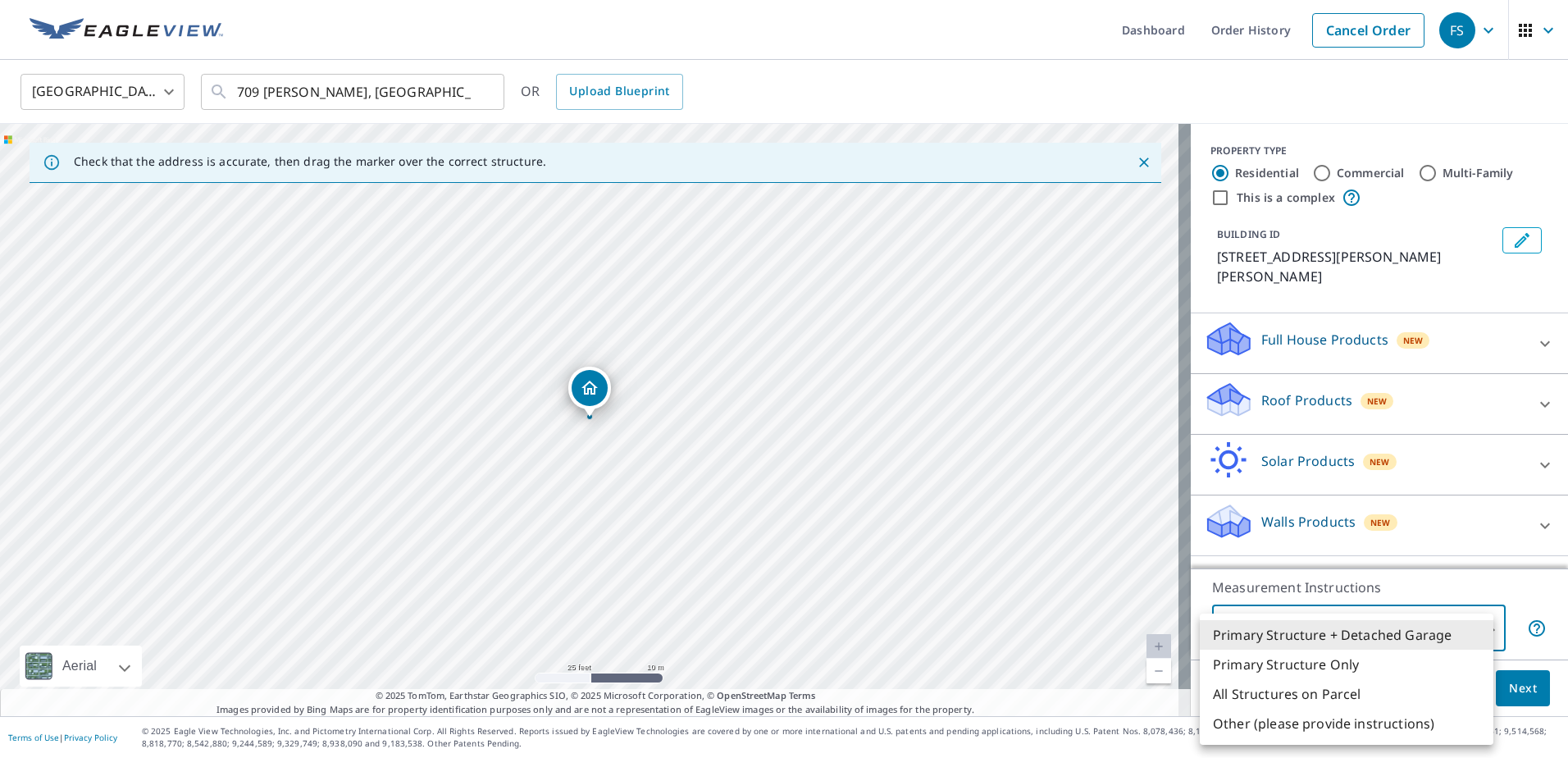
click at [1421, 669] on li "Primary Structure Only" at bounding box center [1346, 665] width 293 height 29
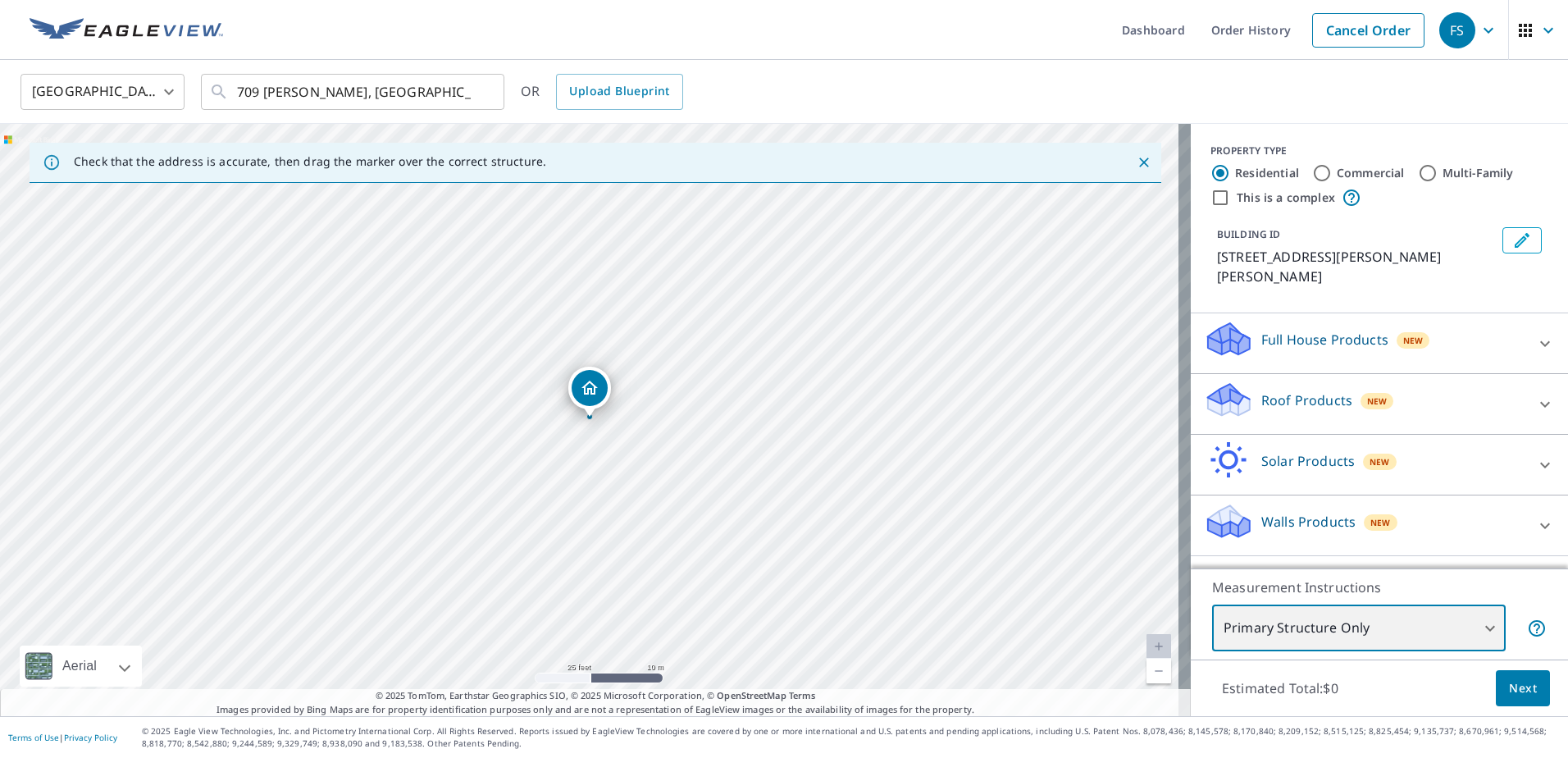
type input "2"
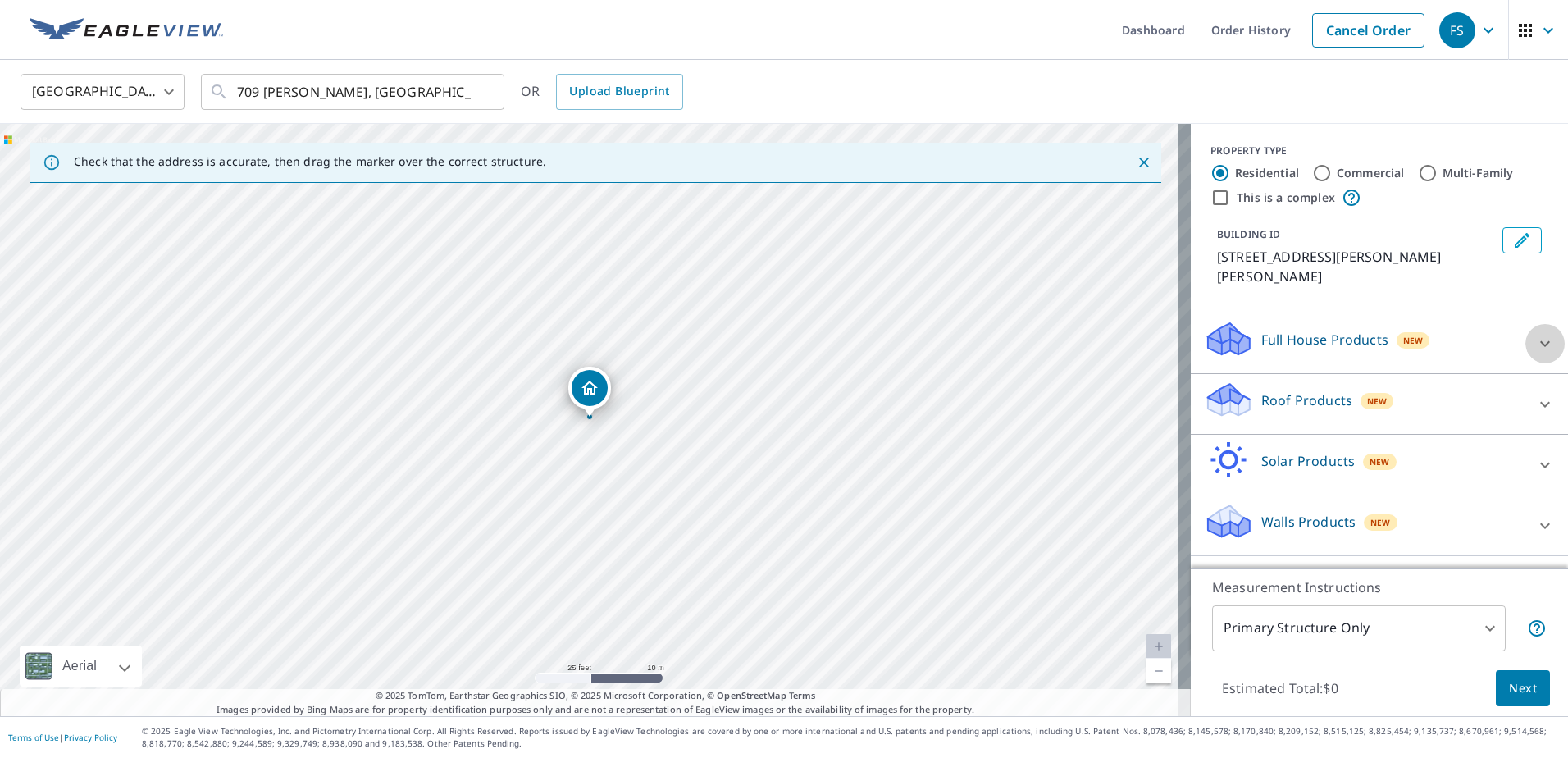
click at [1535, 334] on icon at bounding box center [1545, 344] width 20 height 20
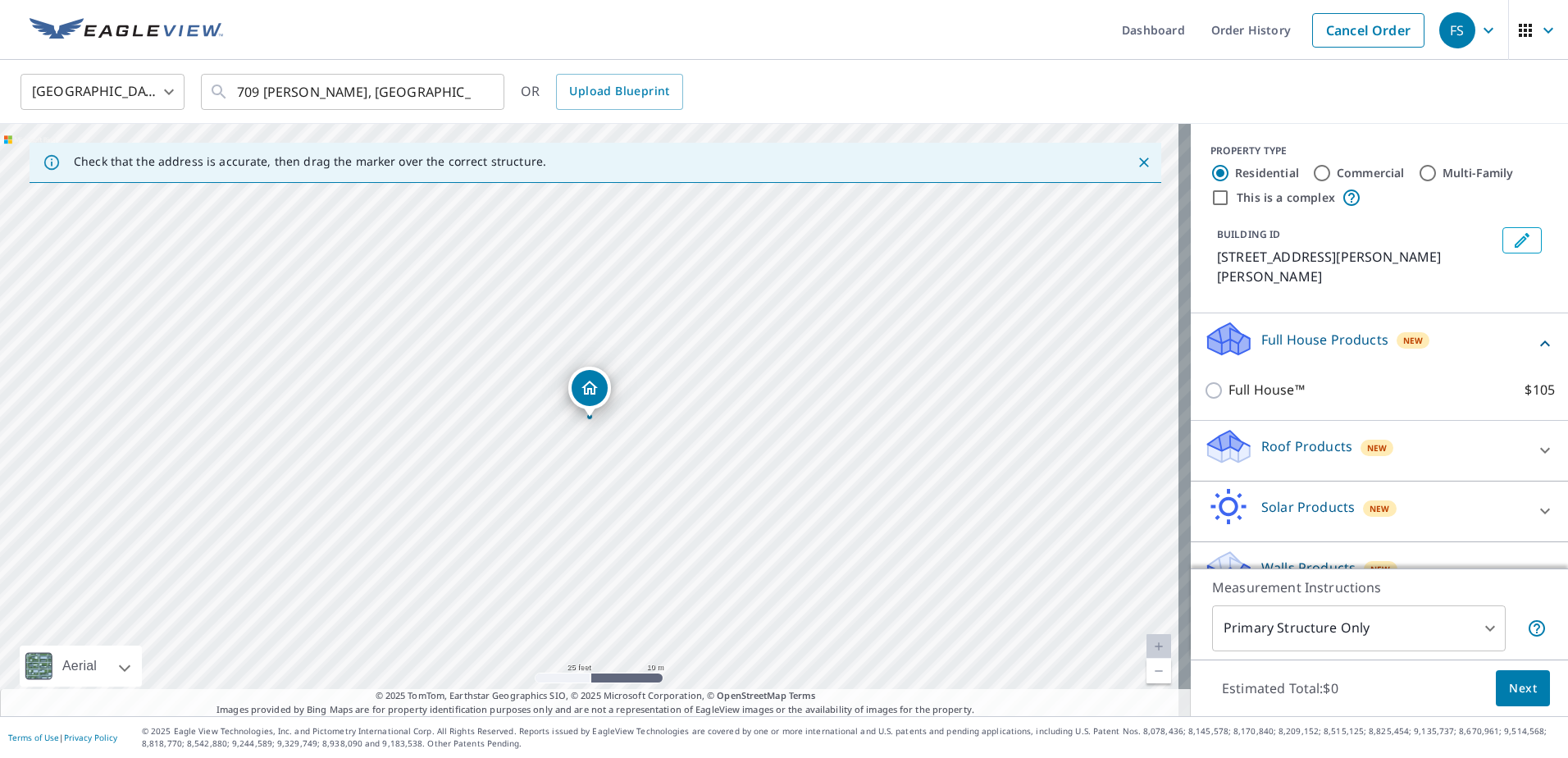
click at [1535, 334] on icon at bounding box center [1545, 344] width 20 height 20
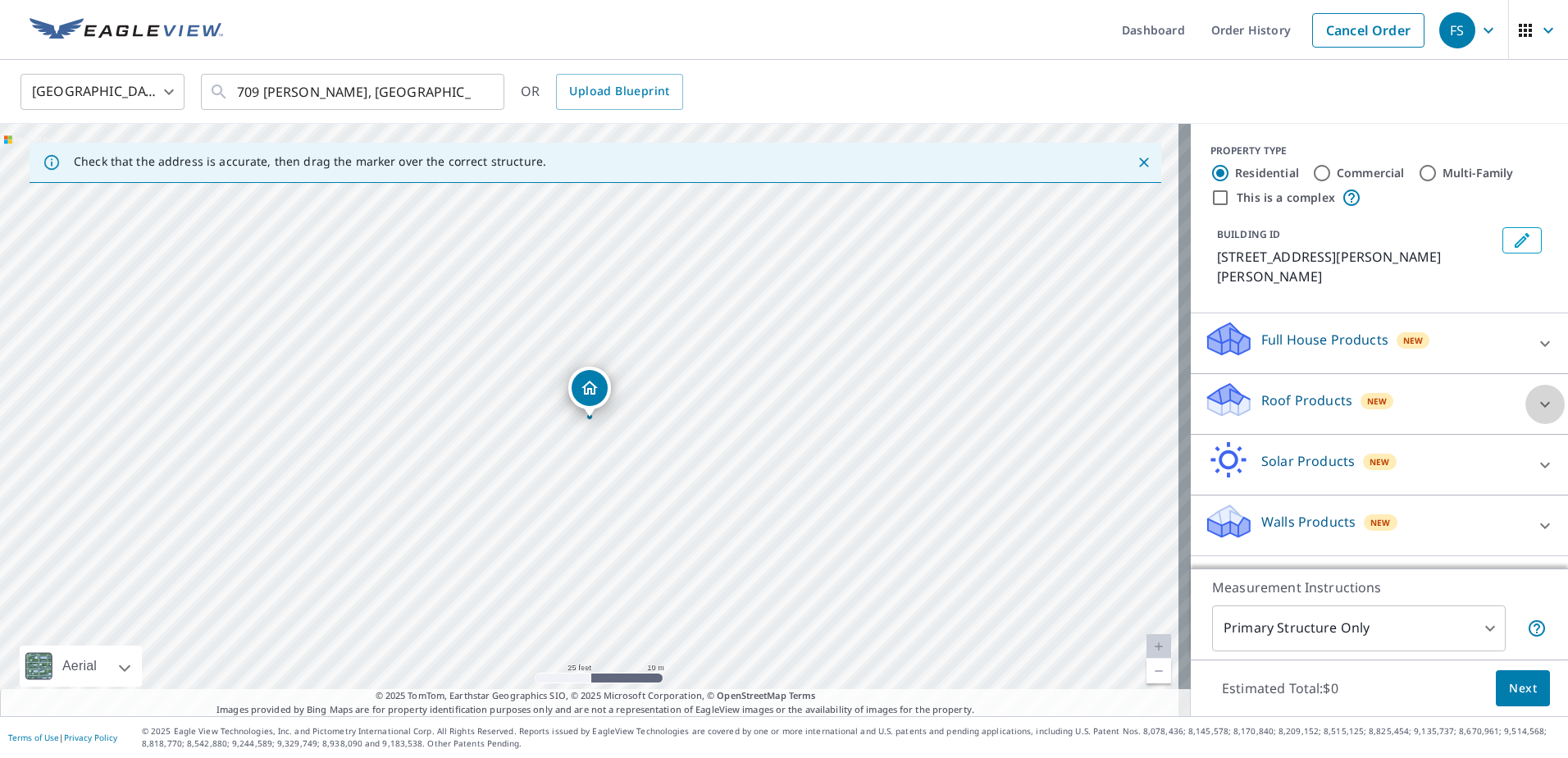
click at [1535, 395] on icon at bounding box center [1545, 404] width 20 height 20
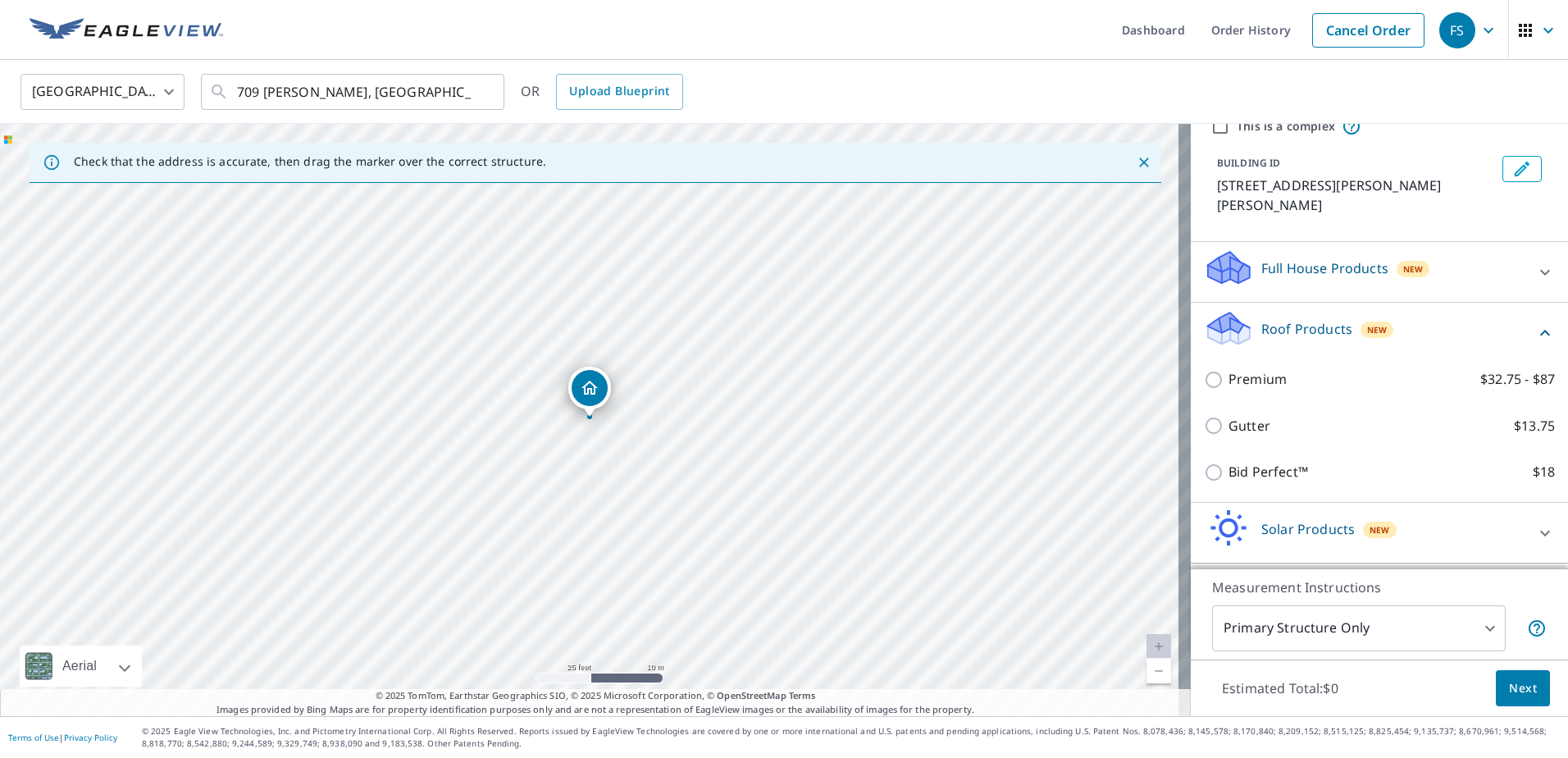
scroll to position [107, 0]
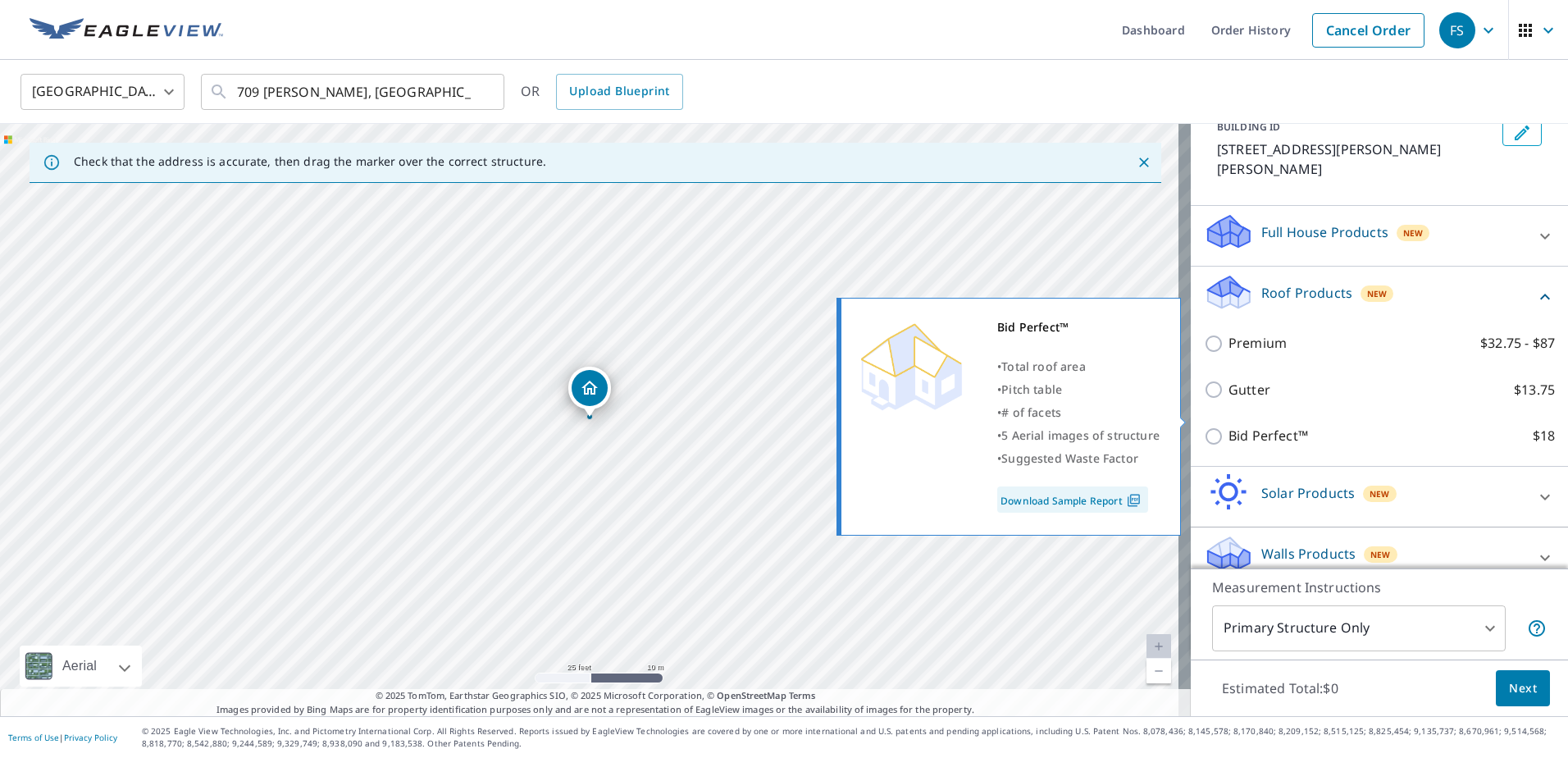
click at [1205, 427] on input "Bid Perfect™ $18" at bounding box center [1217, 436] width 24 height 20
checkbox input "true"
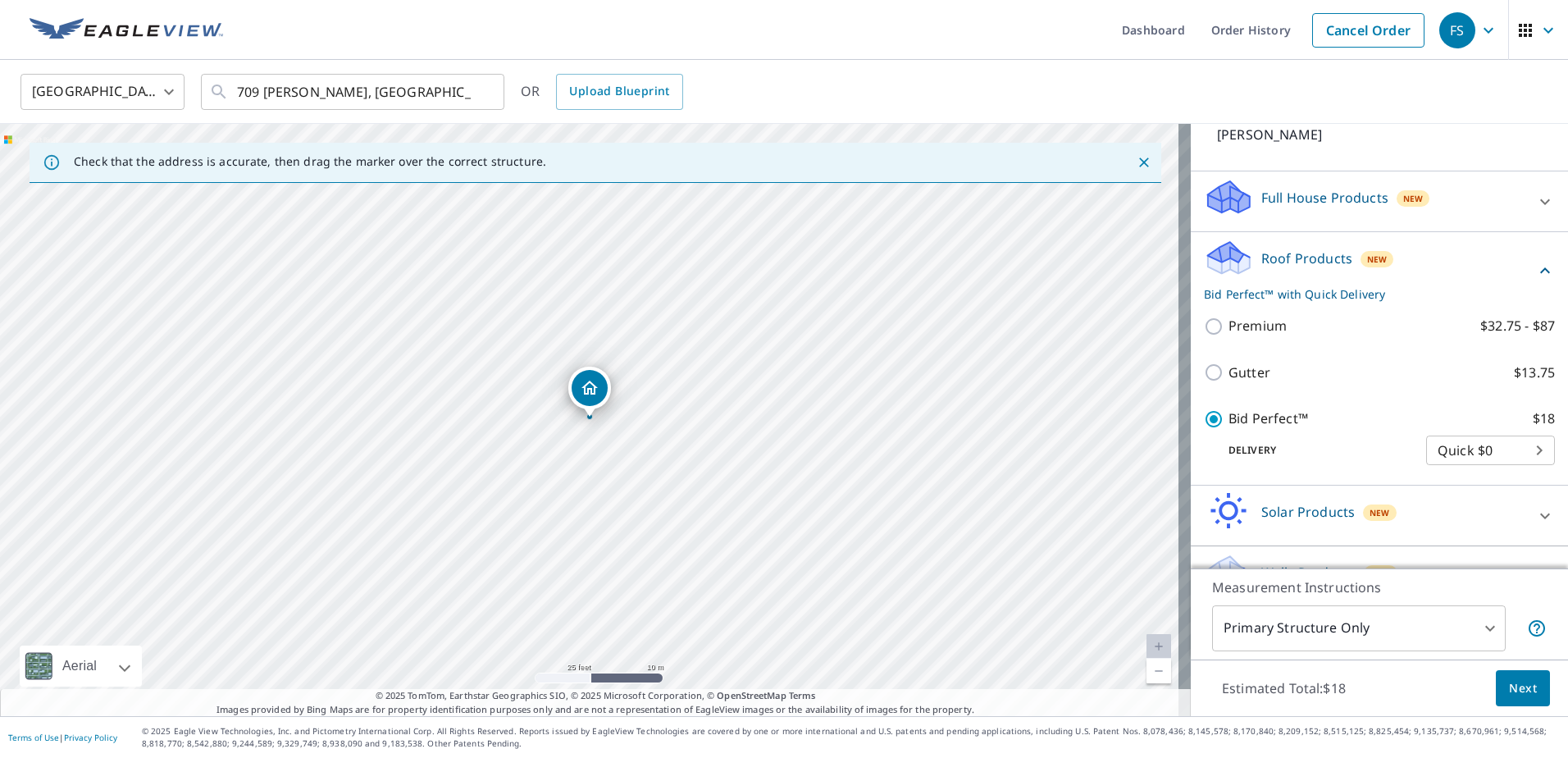
scroll to position [161, 0]
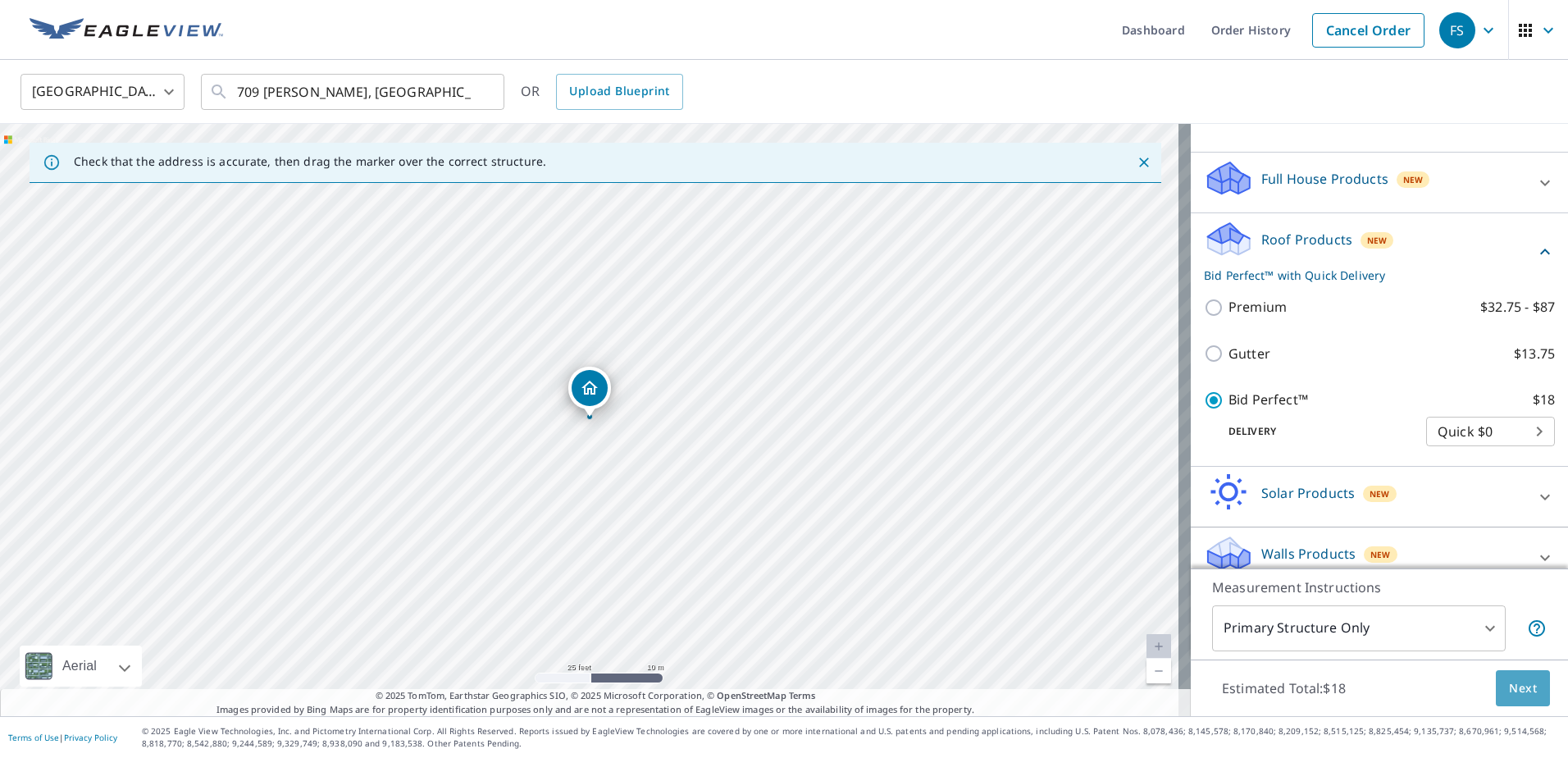
click at [1515, 698] on button "Next" at bounding box center [1523, 688] width 55 height 37
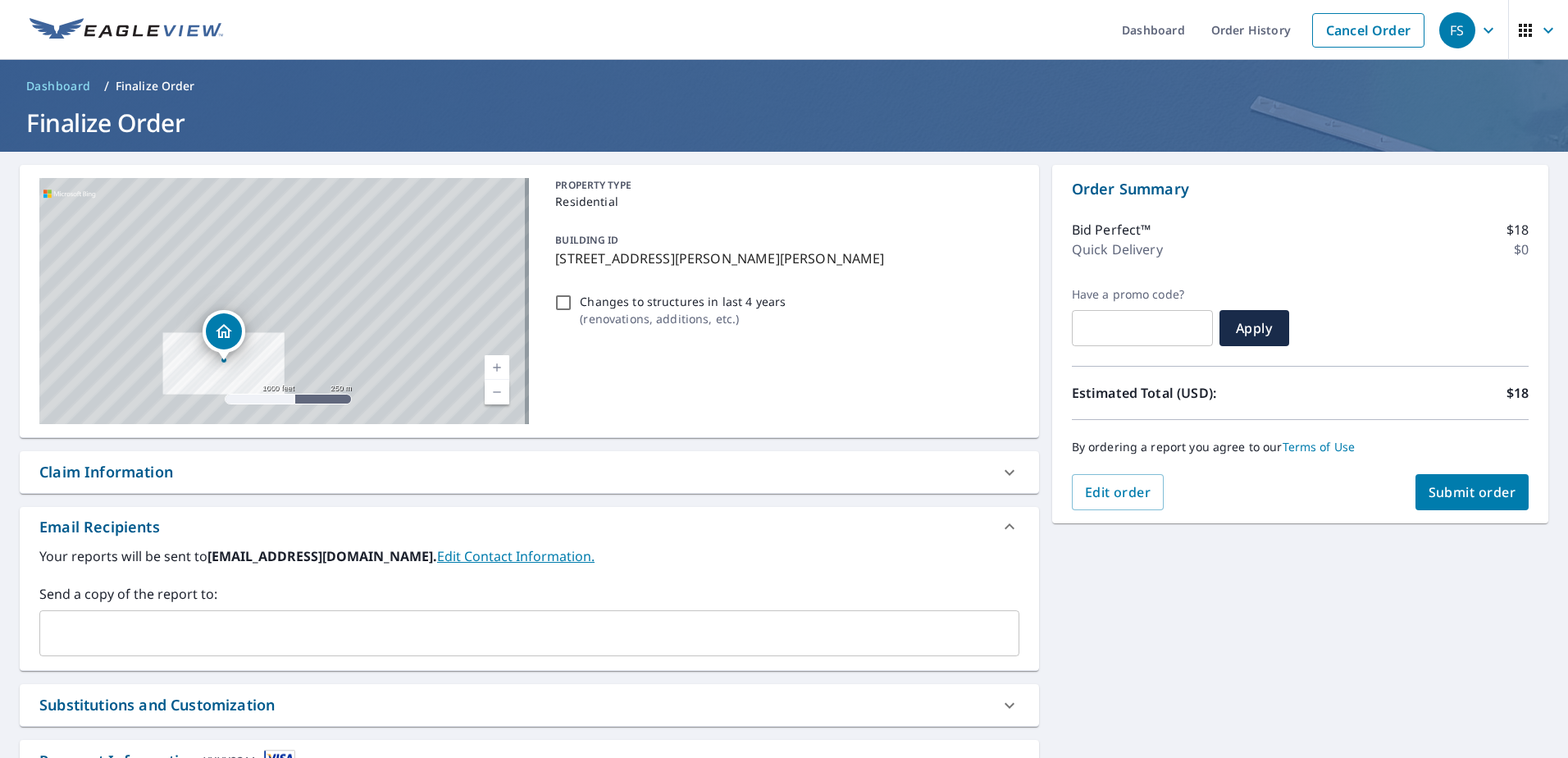
click at [208, 633] on input "text" at bounding box center [517, 633] width 941 height 31
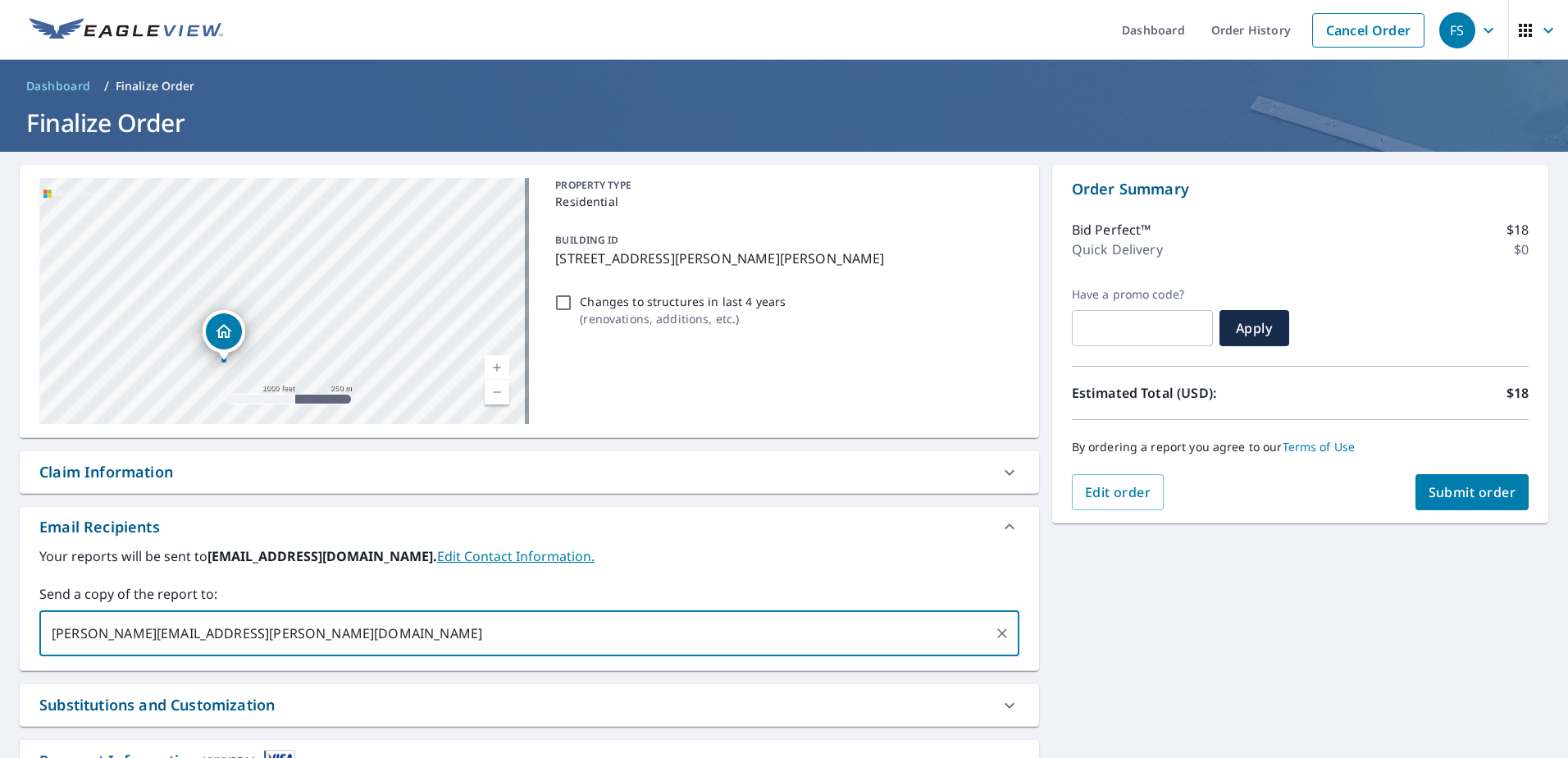
type input "[PERSON_NAME][EMAIL_ADDRESS][PERSON_NAME][DOMAIN_NAME]"
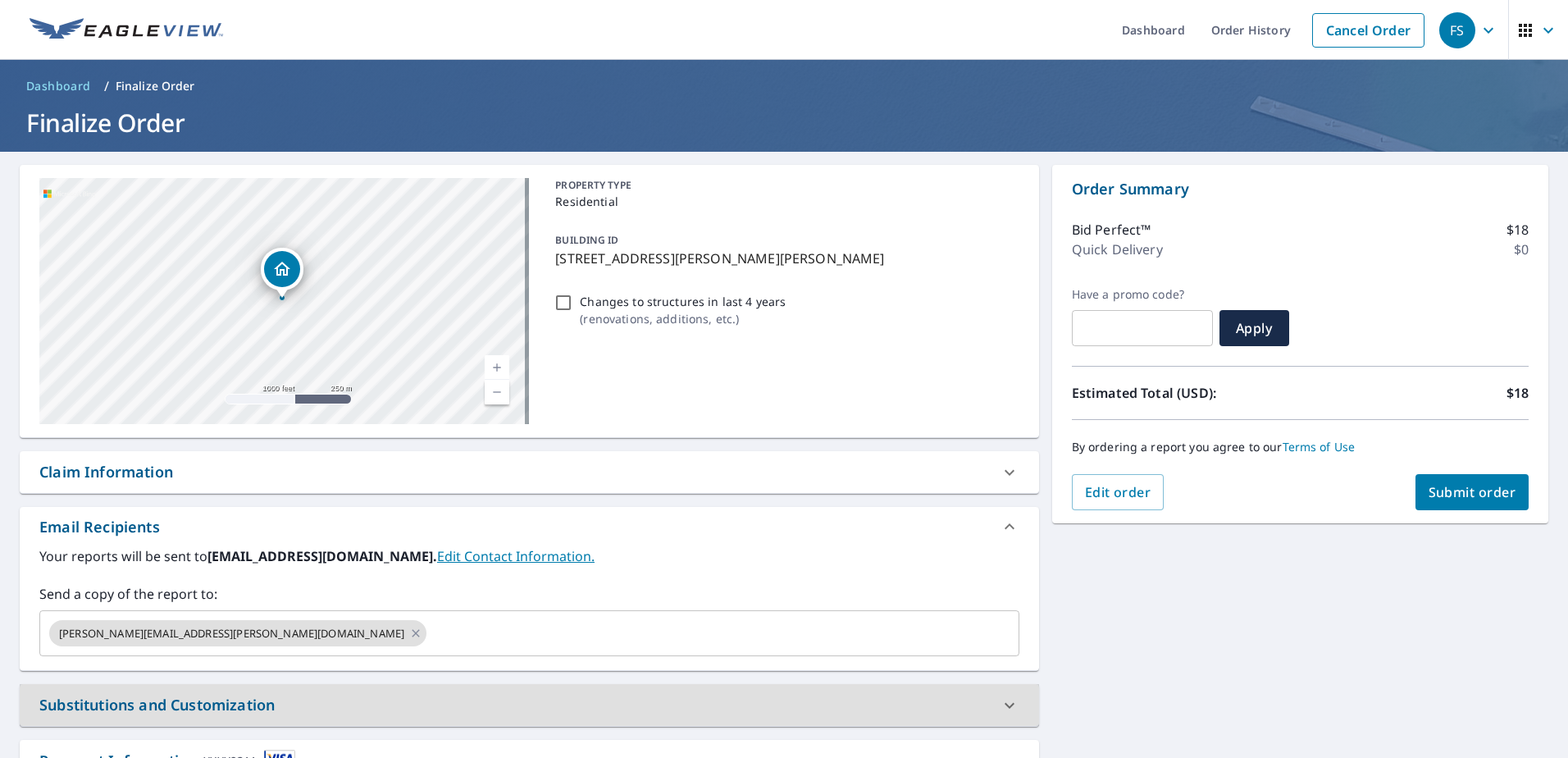
click at [1429, 498] on span "Submit order" at bounding box center [1472, 491] width 87 height 18
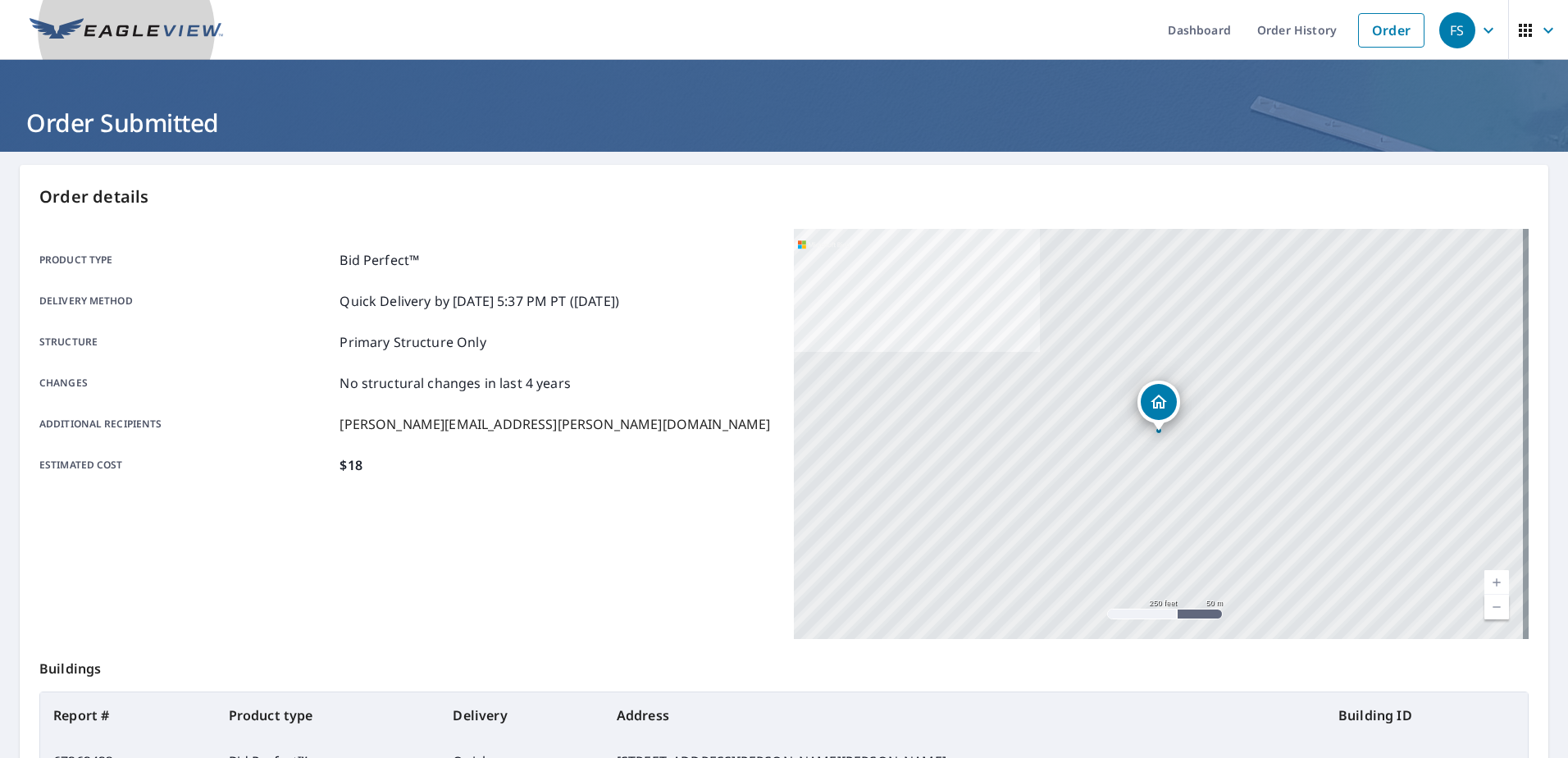
click at [121, 25] on img at bounding box center [126, 30] width 194 height 24
